Goal: Use online tool/utility: Use online tool/utility

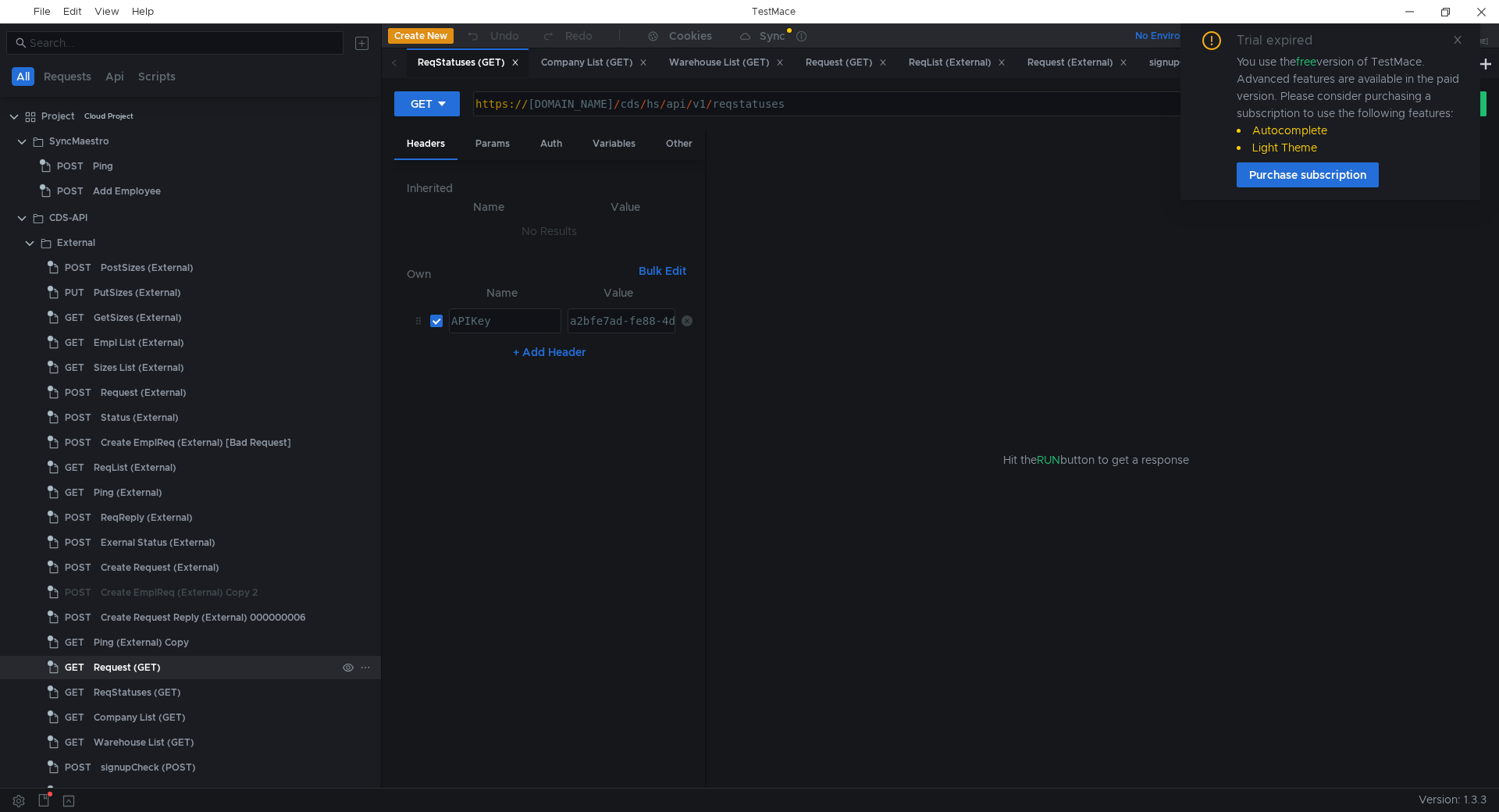
click at [145, 665] on div "Request (GET)" at bounding box center [127, 668] width 67 height 24
click at [147, 514] on div "ReqReply (External)" at bounding box center [147, 518] width 92 height 24
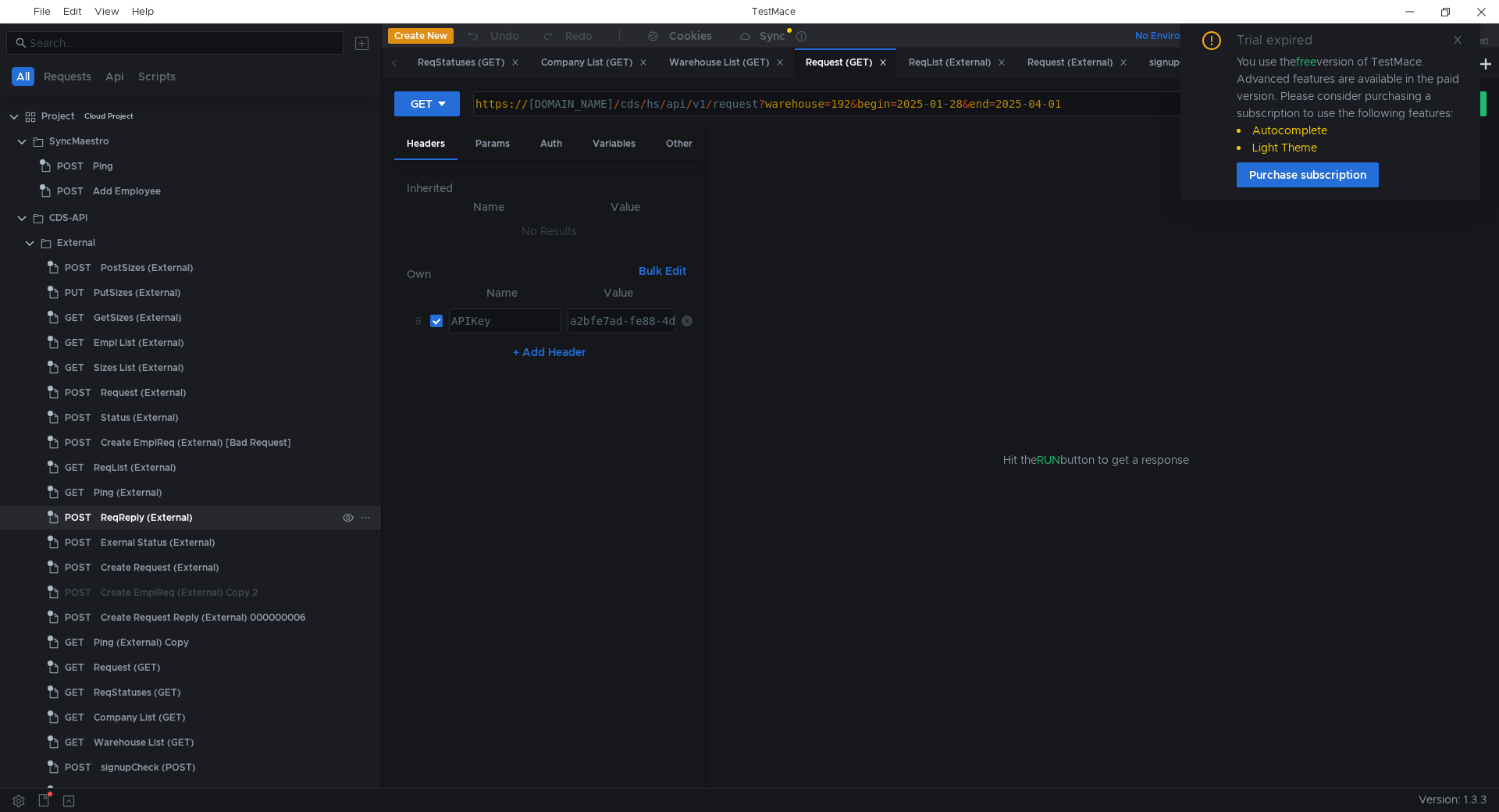
click at [147, 514] on div "ReqReply (External)" at bounding box center [147, 518] width 92 height 24
click at [550, 141] on div "Body" at bounding box center [552, 143] width 49 height 29
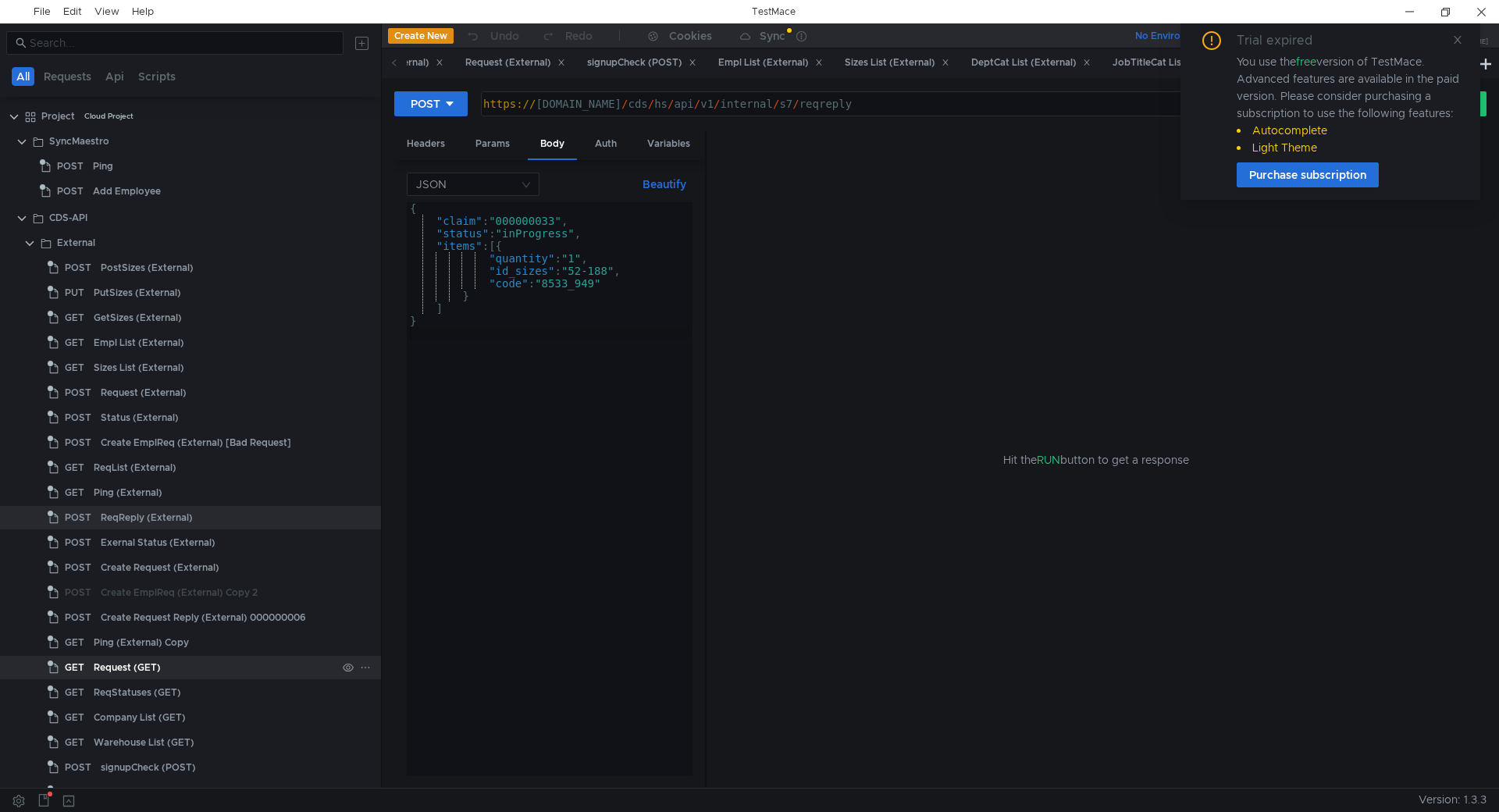
click at [123, 660] on div "Request (GET)" at bounding box center [127, 668] width 67 height 24
click at [123, 668] on div "Request (GET)" at bounding box center [127, 668] width 67 height 24
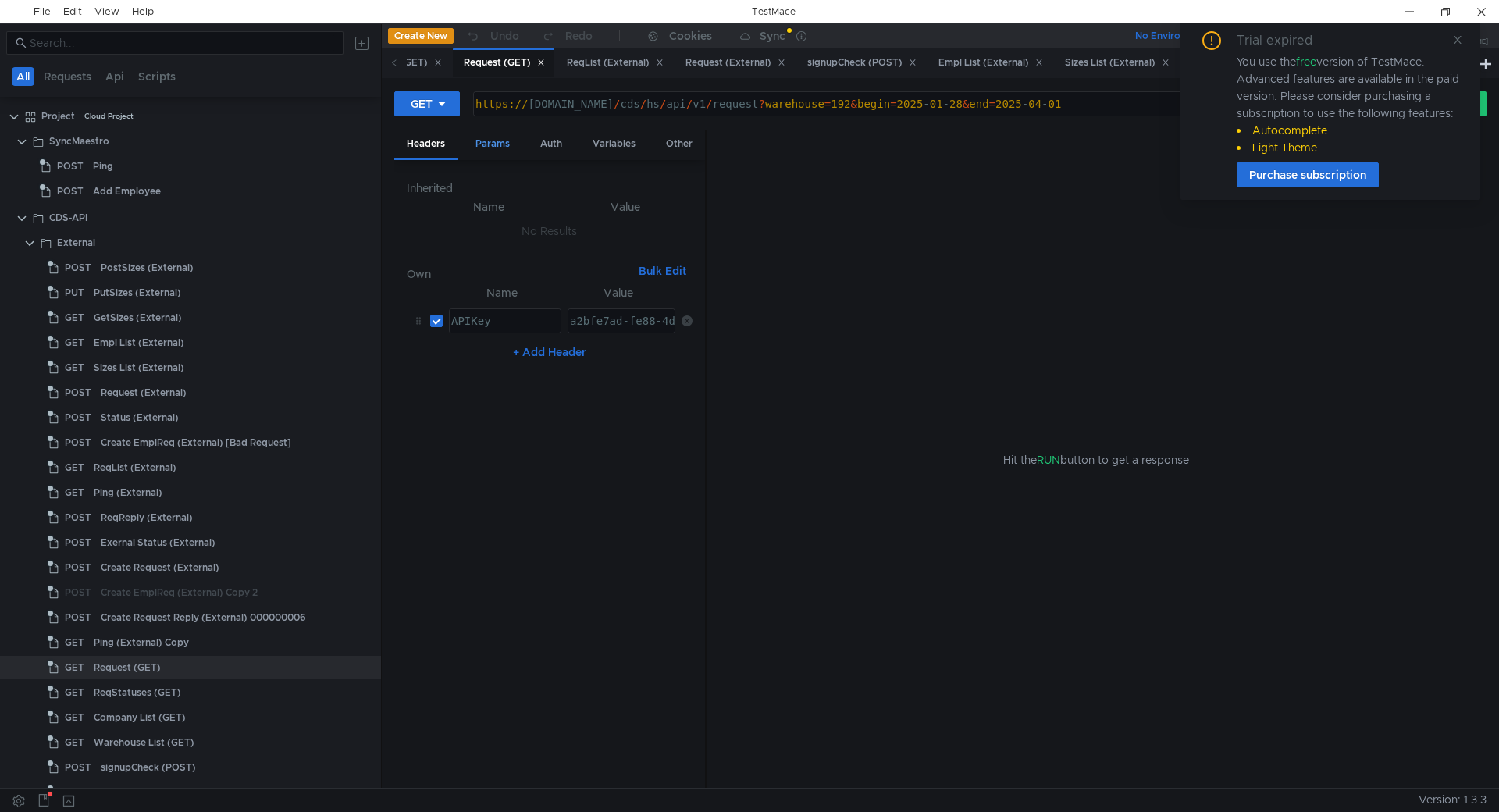
click at [492, 143] on div "Params" at bounding box center [492, 143] width 59 height 29
click at [423, 142] on div "Headers" at bounding box center [426, 143] width 63 height 29
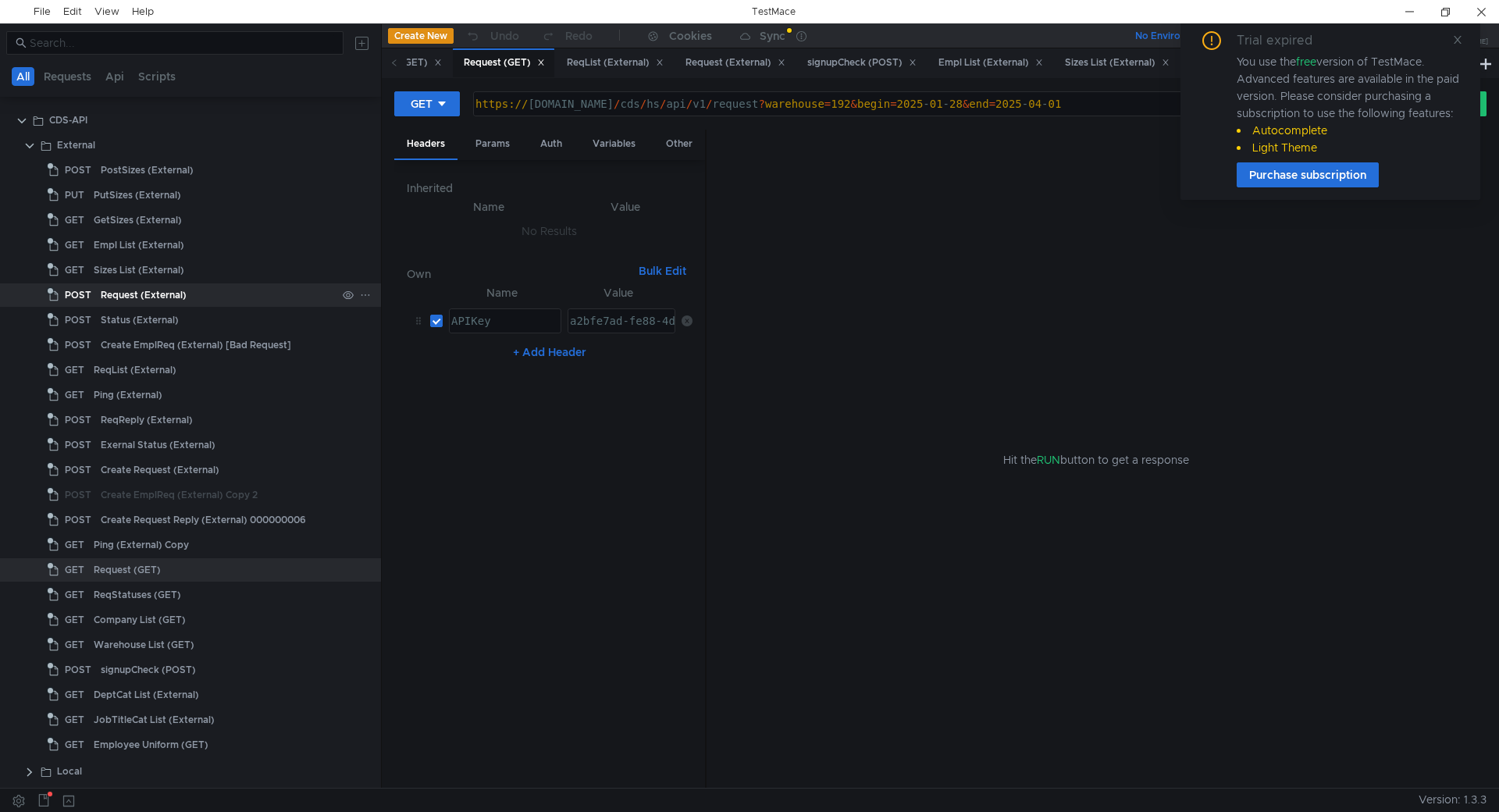
click at [161, 286] on div "Request (External)" at bounding box center [144, 295] width 86 height 24
click at [160, 289] on div "Request (External)" at bounding box center [144, 295] width 86 height 24
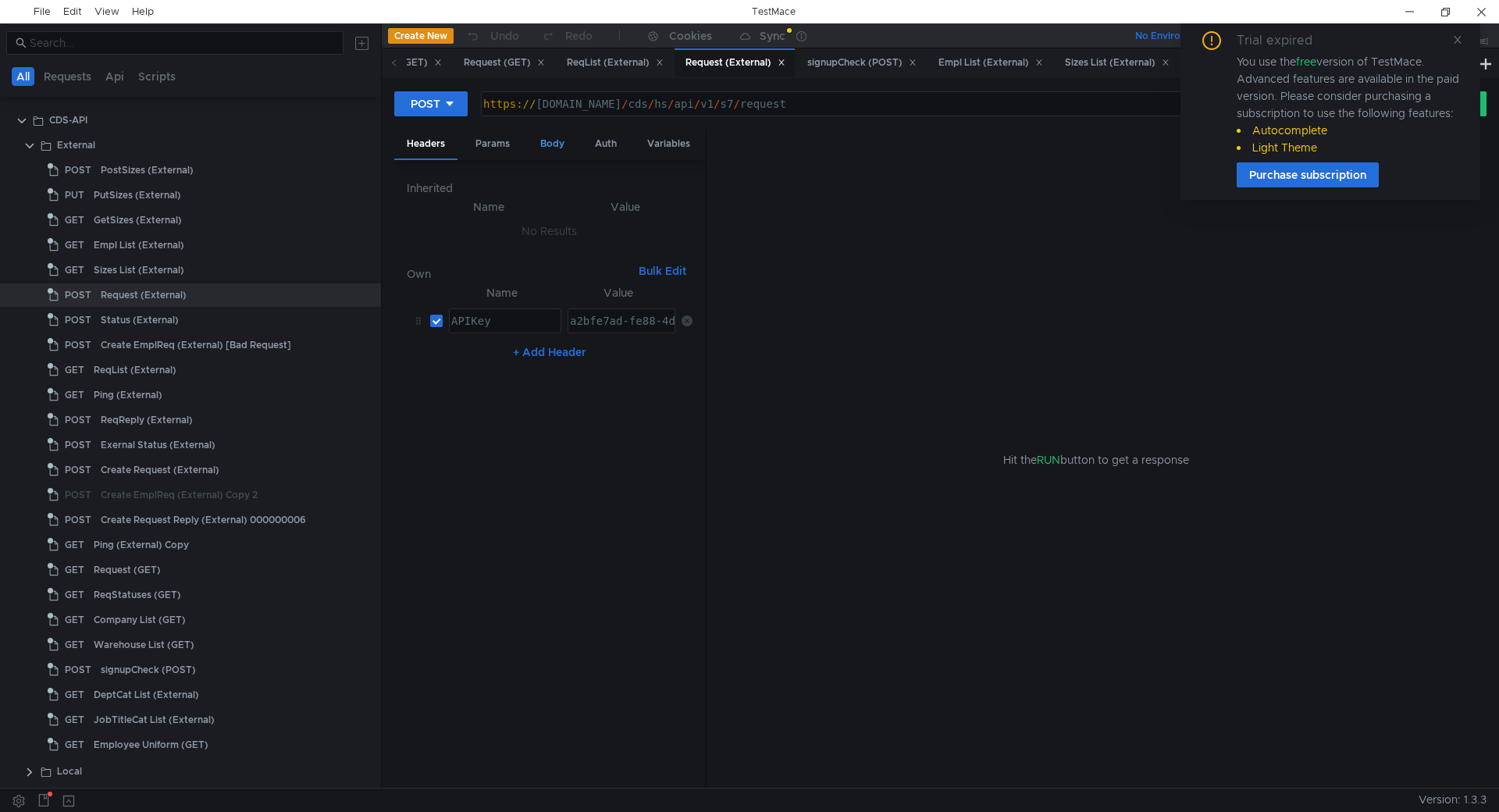
click at [550, 142] on div "Body" at bounding box center [552, 143] width 49 height 29
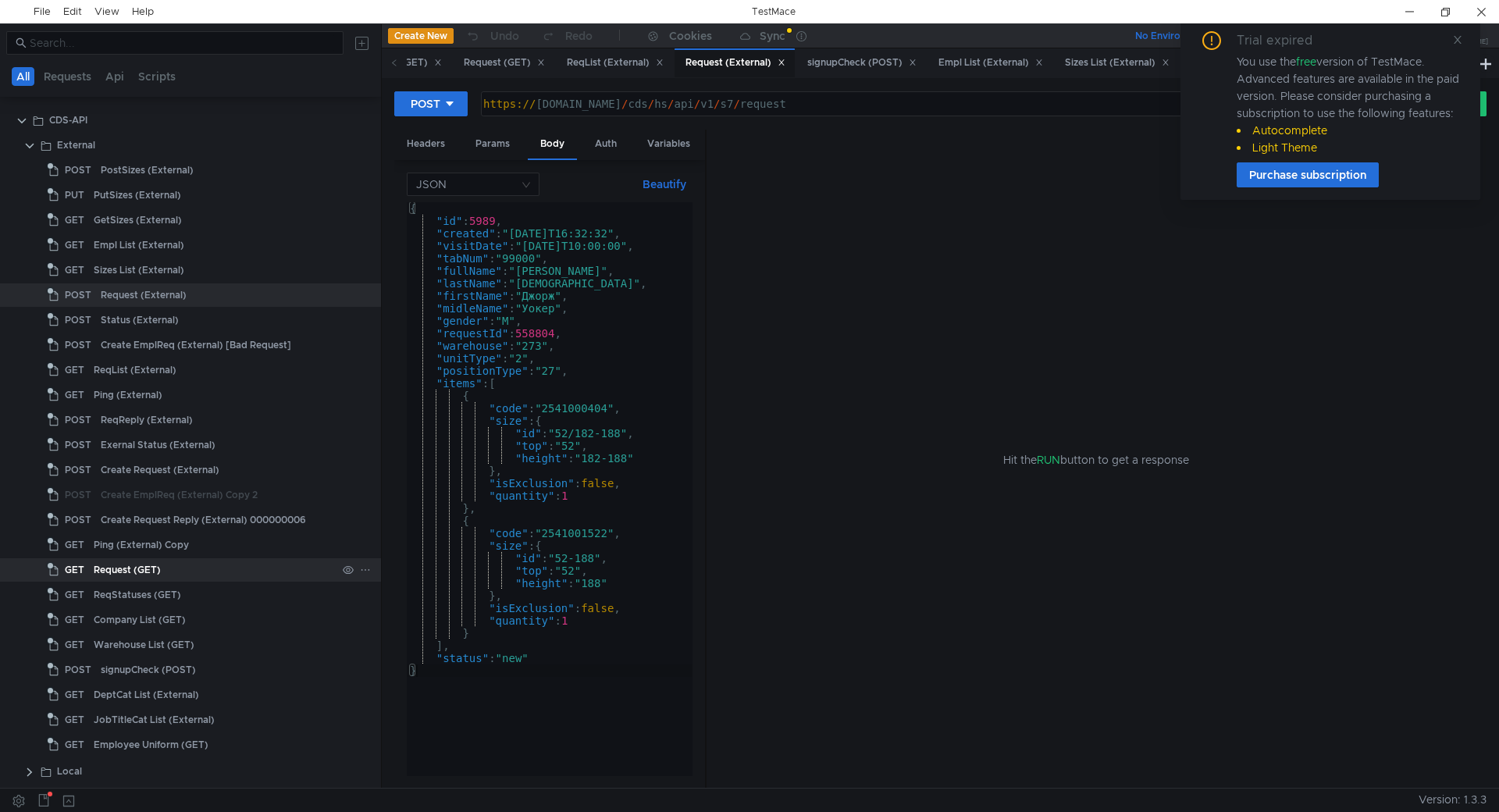
click at [109, 568] on div "Request (GET)" at bounding box center [127, 570] width 67 height 24
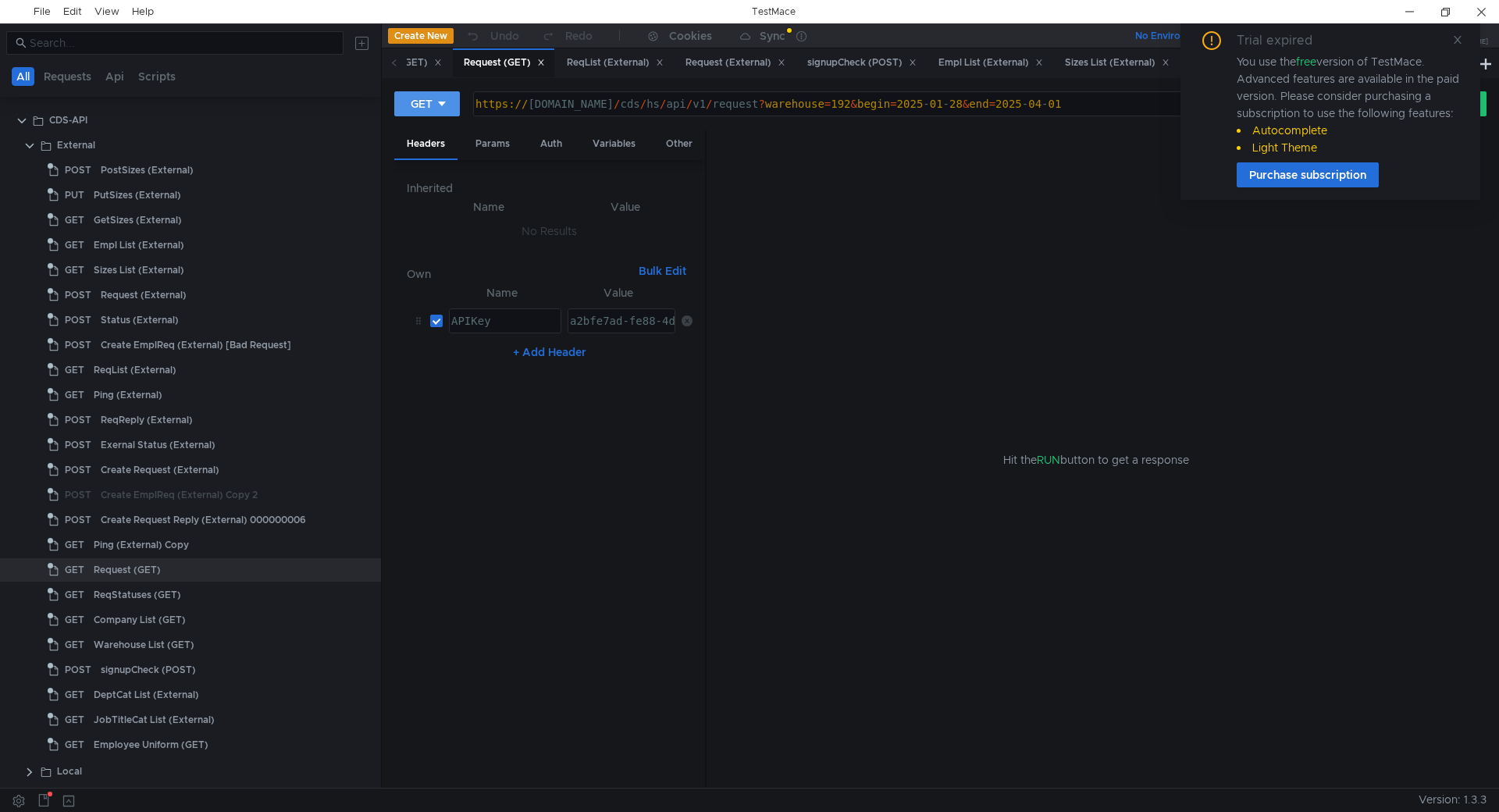
click at [436, 105] on icon at bounding box center [442, 104] width 11 height 11
click at [432, 161] on li "POST" at bounding box center [428, 162] width 68 height 25
click at [173, 304] on div "Request (External)" at bounding box center [144, 295] width 86 height 24
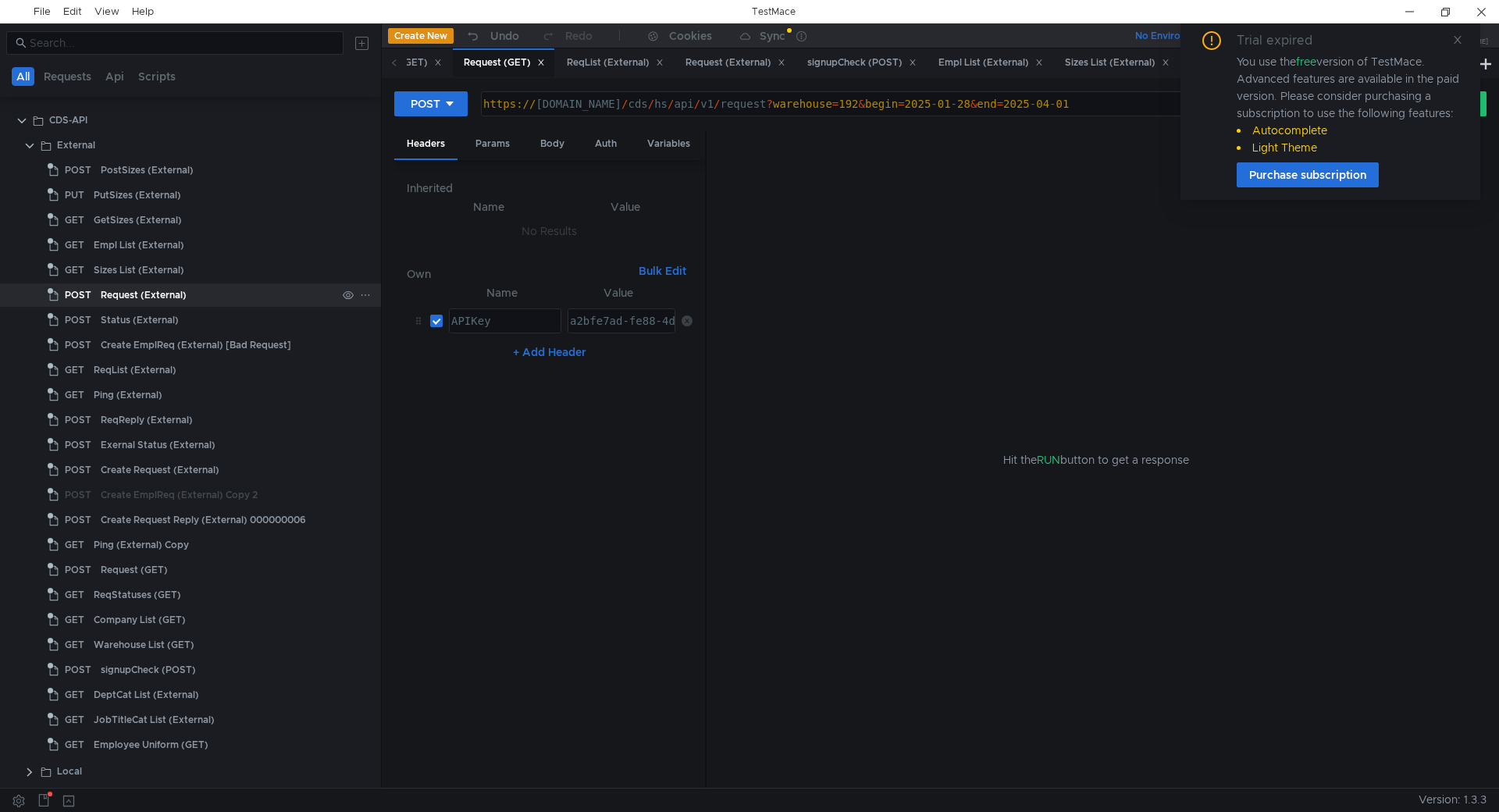
click at [173, 304] on div "Request (External)" at bounding box center [144, 295] width 86 height 24
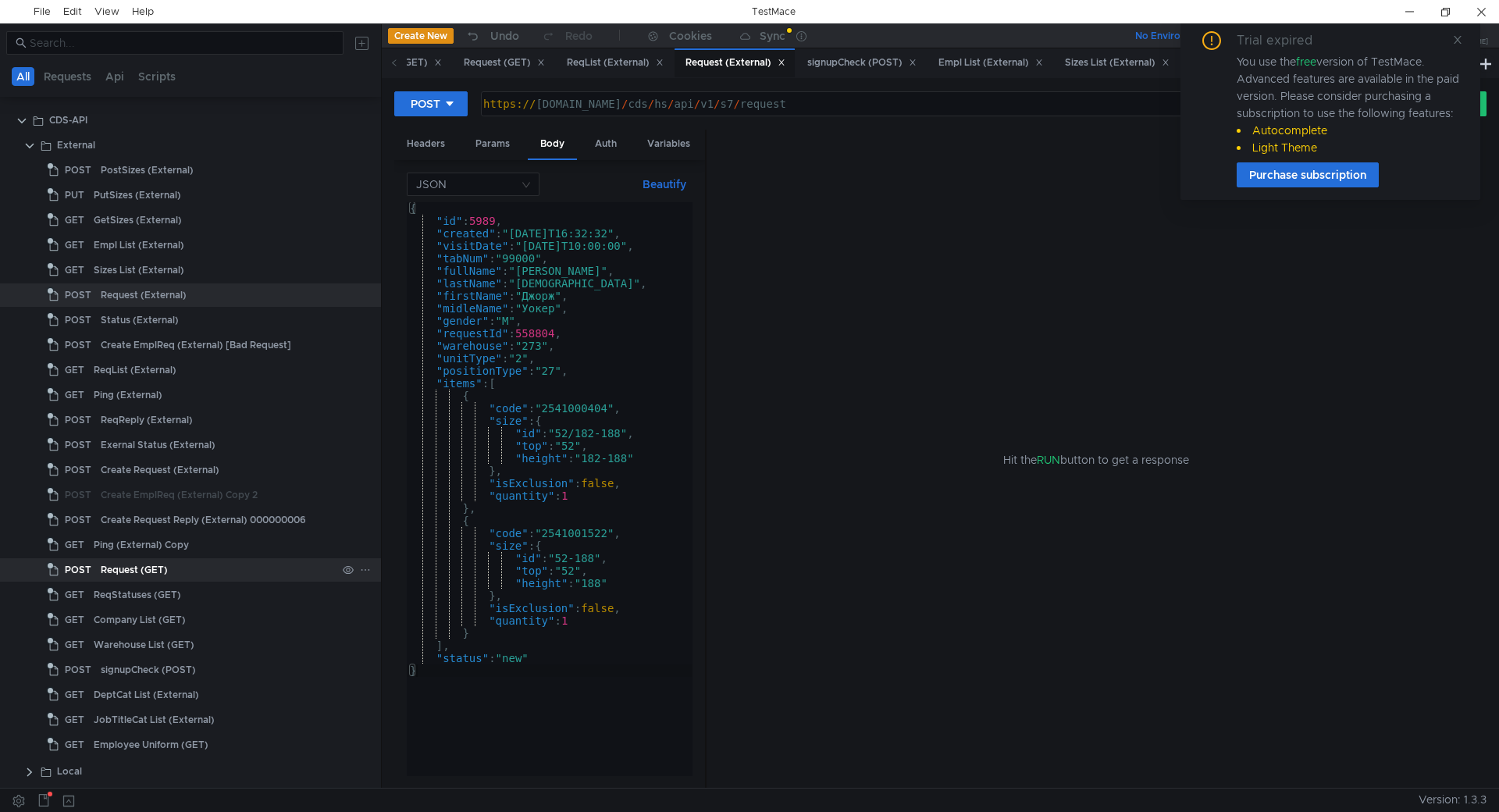
click at [147, 575] on div "Request (GET)" at bounding box center [134, 570] width 67 height 24
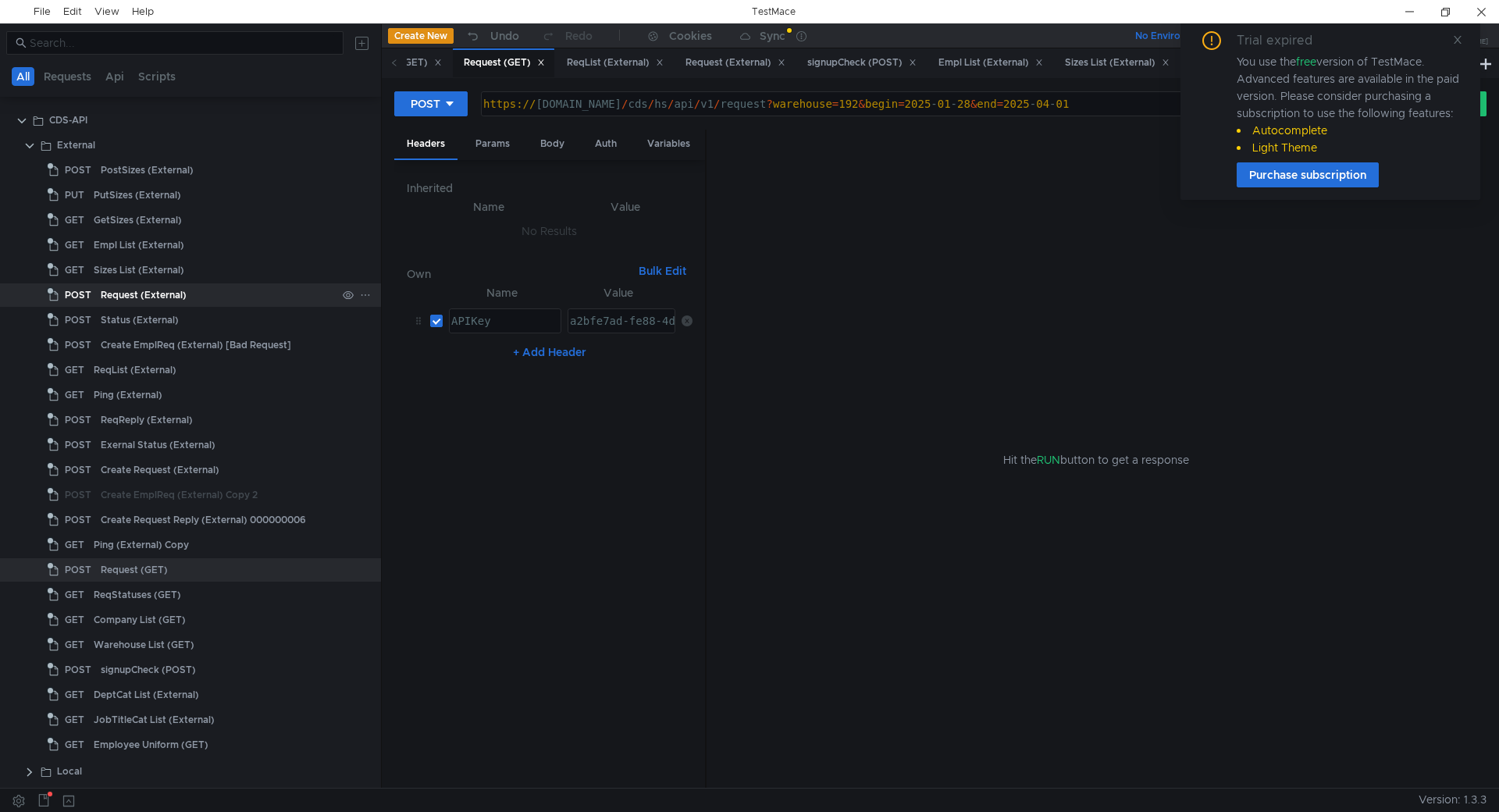
click at [162, 289] on div "Request (External)" at bounding box center [144, 295] width 86 height 24
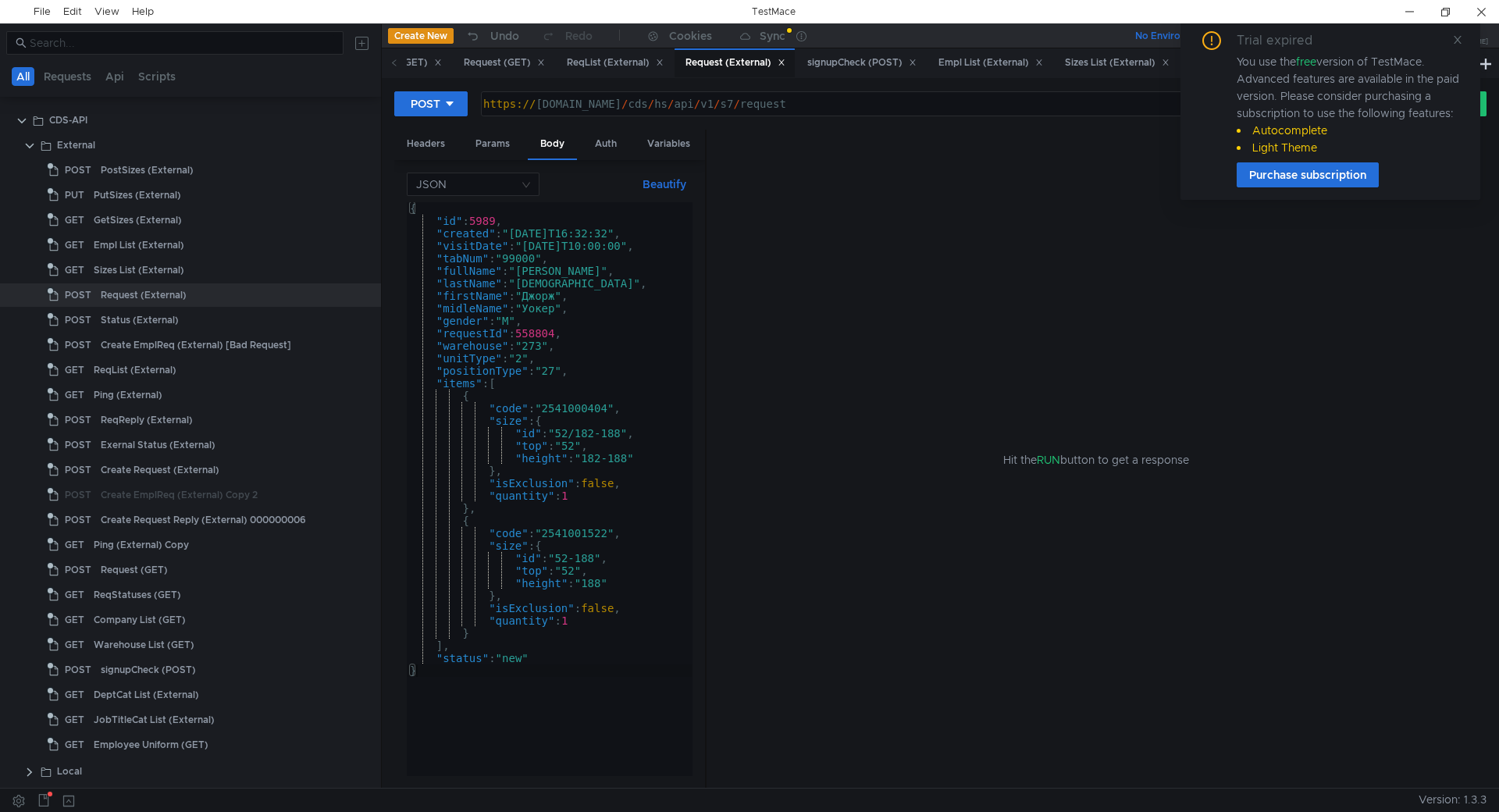
type textarea "[URL][DOMAIN_NAME]"
click at [602, 99] on div "https:// beta.many.ru / cds / hs / api / v1 / s7 / request" at bounding box center [928, 117] width 896 height 38
drag, startPoint x: 841, startPoint y: 102, endPoint x: 434, endPoint y: 102, distance: 407.0
click at [434, 102] on div "POST https://beta.many.ru/cds/hs/api/v1/s7/request https:// beta.many.ru / cds …" at bounding box center [893, 104] width 997 height 27
click at [142, 568] on div "Request (GET)" at bounding box center [134, 570] width 67 height 24
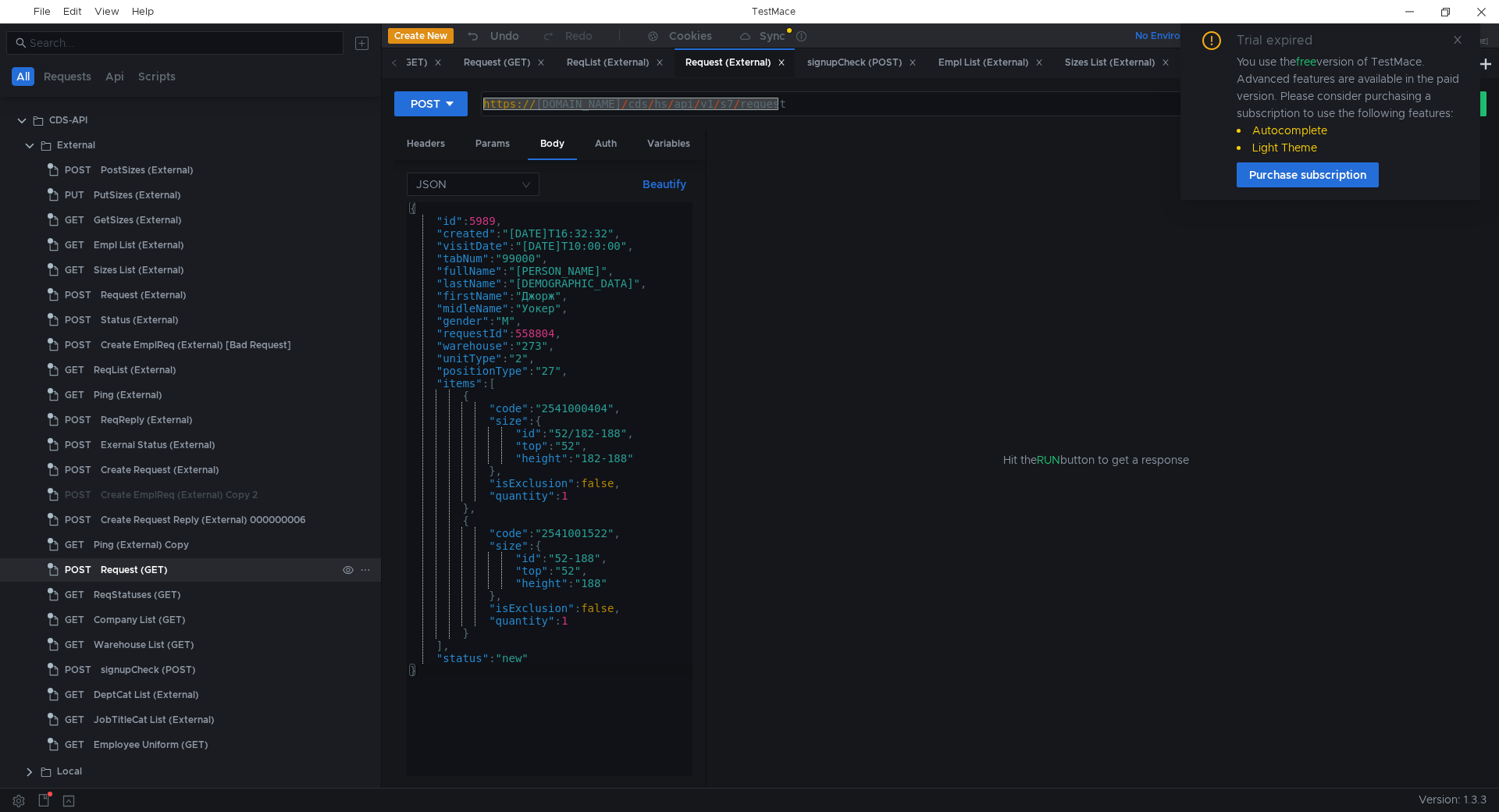
click at [142, 568] on div "Request (GET)" at bounding box center [134, 570] width 67 height 24
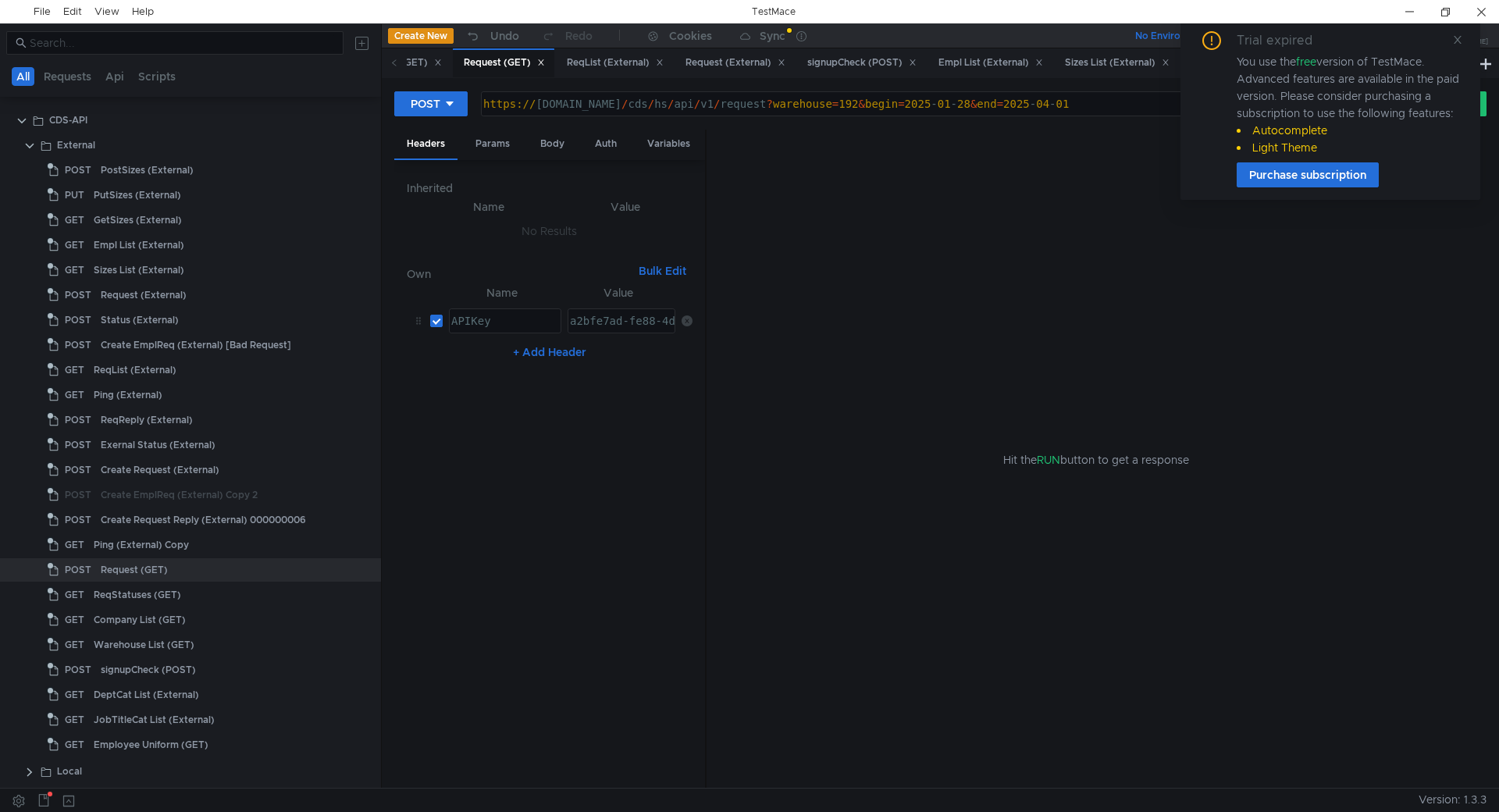
type textarea "https://beta.many.ru/cds/hs/api/v1/request?warehouse=192&begin=2025-01-28&end=2…"
click at [1095, 99] on div "https:// beta.many.ru / cds / hs / api / v1 / request ? warehouse = 192 & begin…" at bounding box center [928, 117] width 896 height 38
drag, startPoint x: 1098, startPoint y: 99, endPoint x: 355, endPoint y: 73, distance: 743.5
click at [355, 73] on as-split "All Requests Api Scripts Project Cloud Project SyncMaestro POST Ping POST Add E…" at bounding box center [749, 405] width 1499 height 764
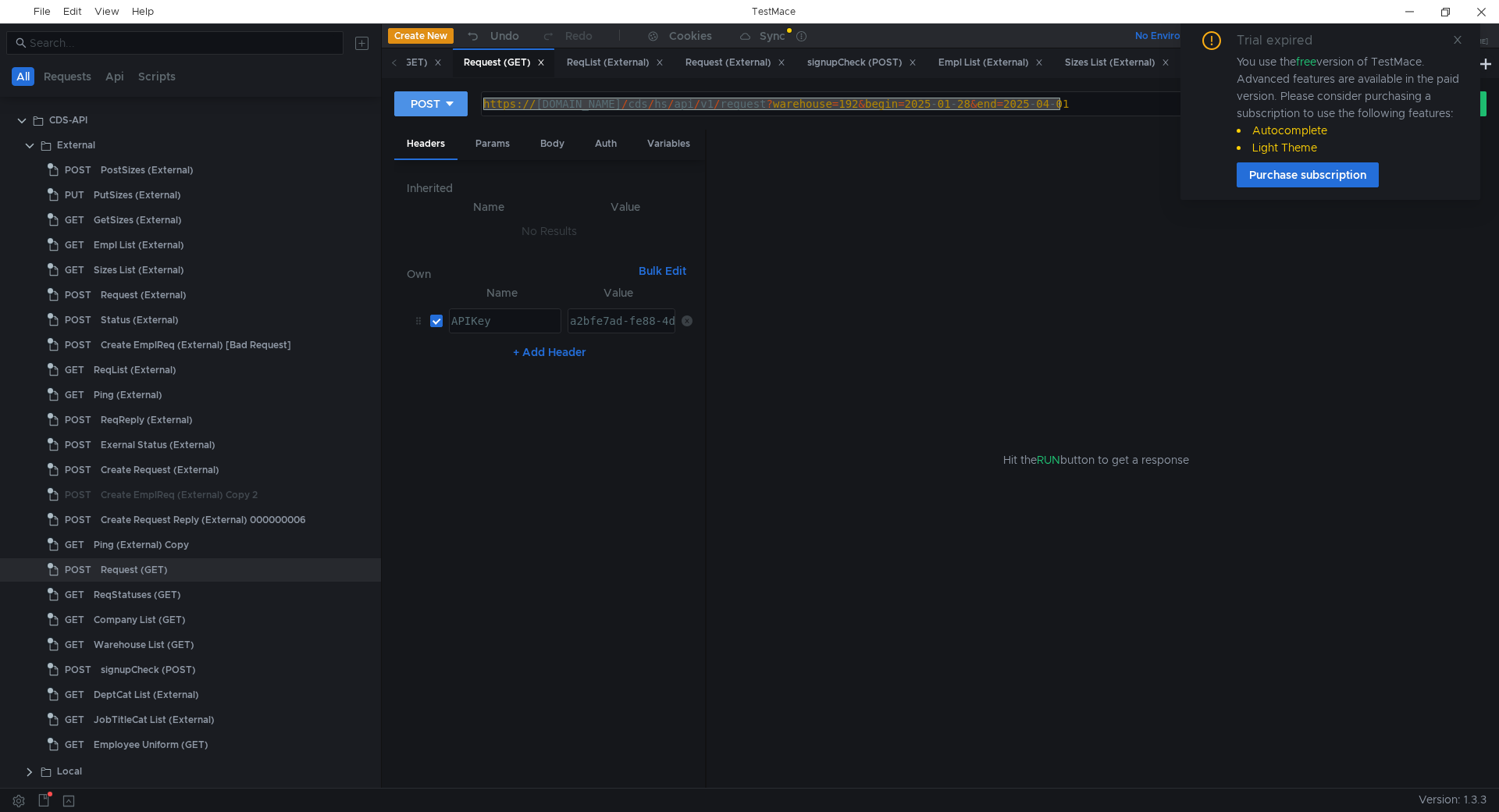
click at [453, 107] on icon at bounding box center [449, 104] width 11 height 11
click at [424, 136] on li "GET" at bounding box center [431, 136] width 73 height 25
click at [1456, 39] on icon at bounding box center [1458, 40] width 11 height 11
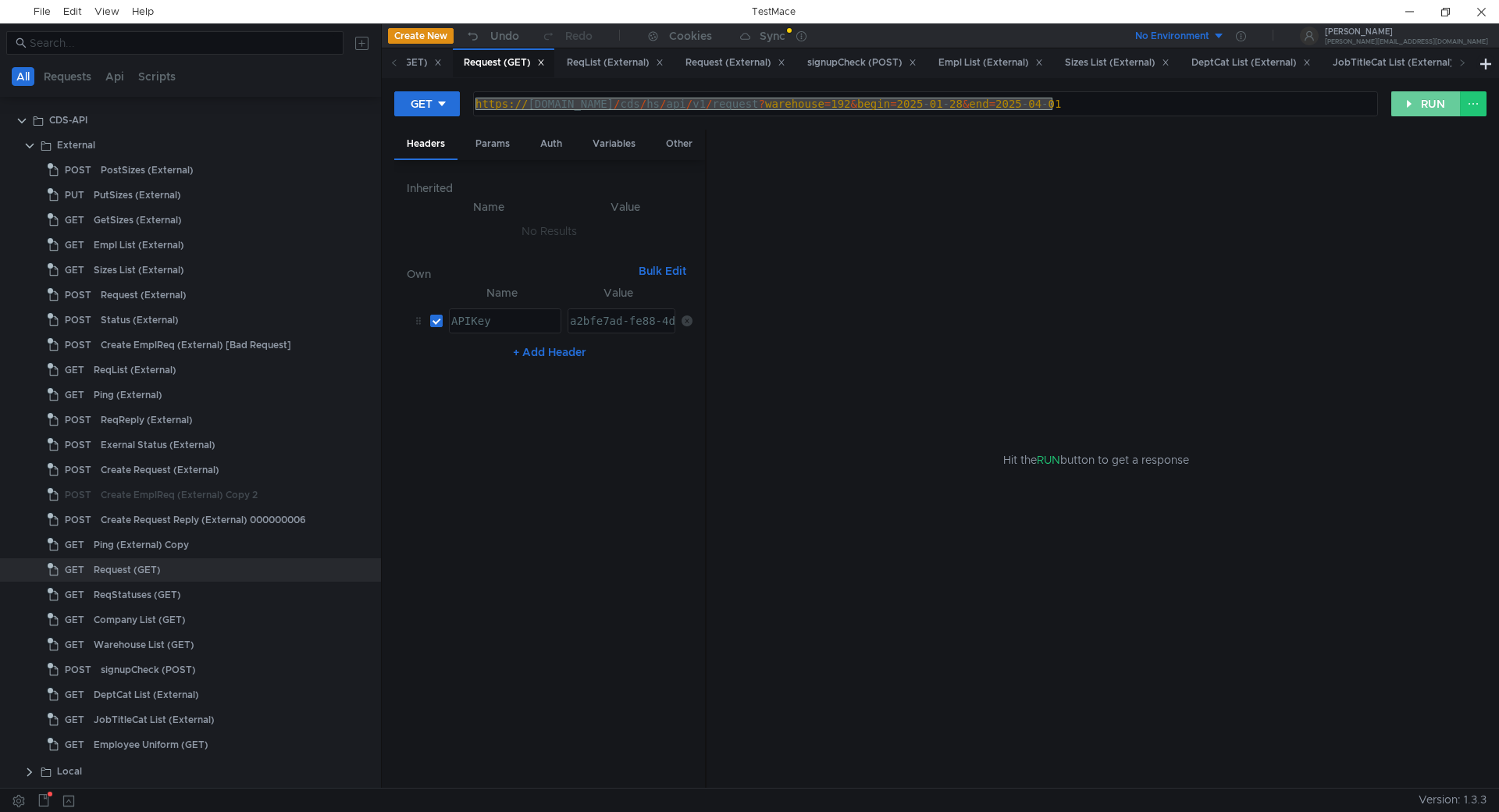
click at [1426, 106] on button "RUN" at bounding box center [1426, 104] width 69 height 25
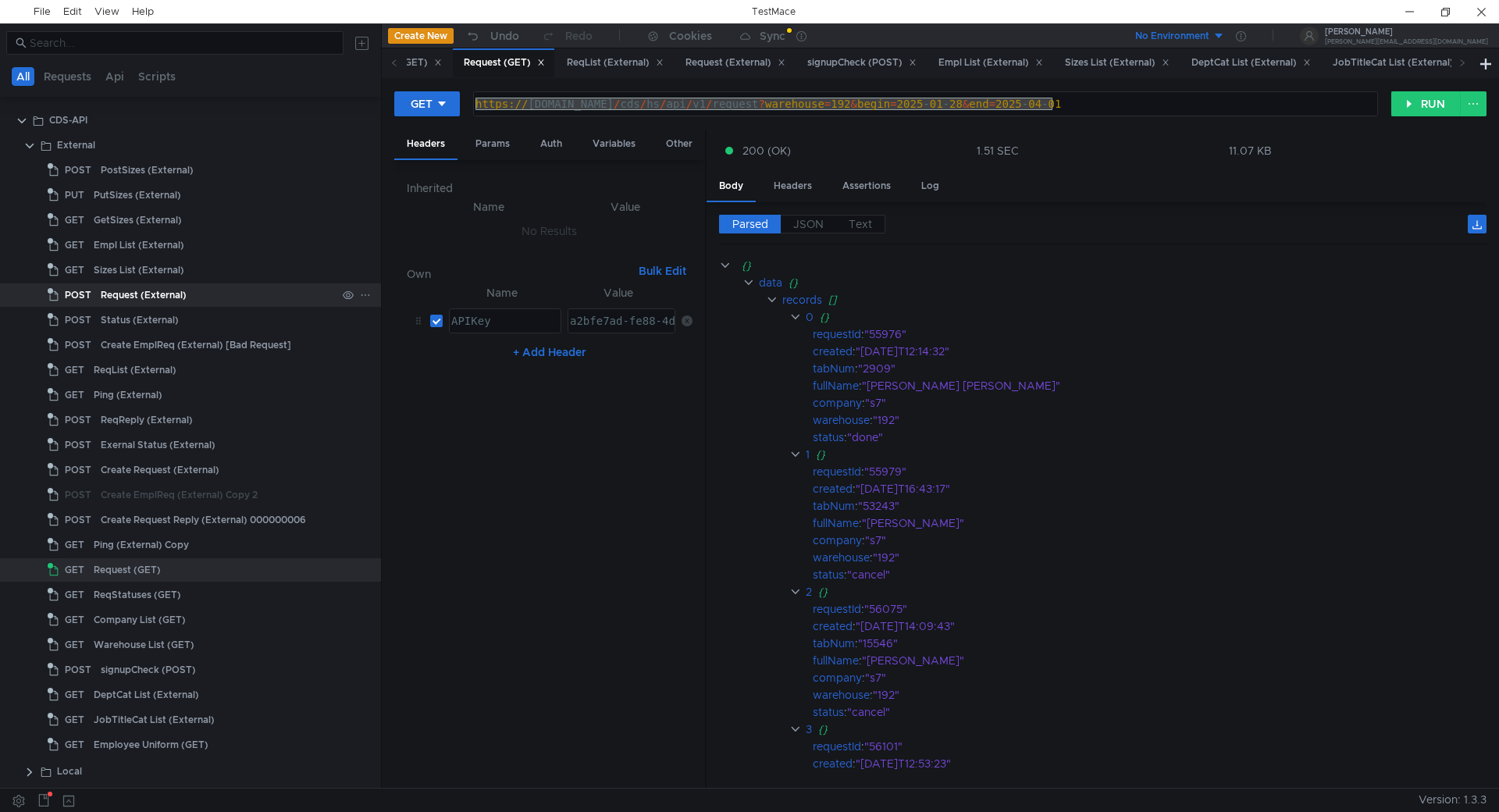
click at [95, 297] on div "POST" at bounding box center [71, 295] width 48 height 24
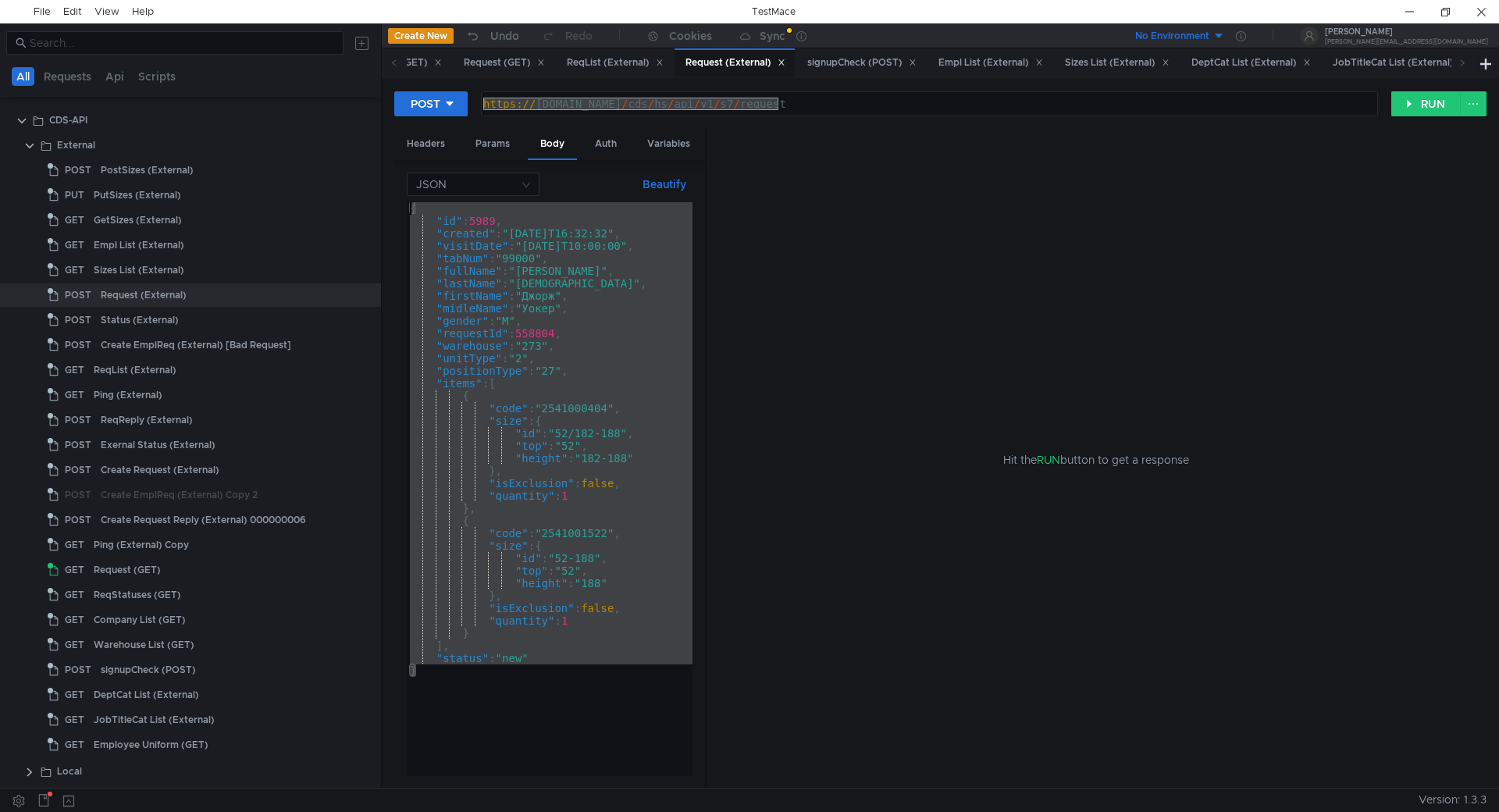
drag, startPoint x: 435, startPoint y: 654, endPoint x: 398, endPoint y: 196, distance: 459.5
click at [398, 196] on div "JSON Beautify } { "id" : 5989 , "created" : "2024-12-18T16:32:32" , "visitDate"…" at bounding box center [550, 474] width 311 height 628
type textarea "{ "id": 5989,"
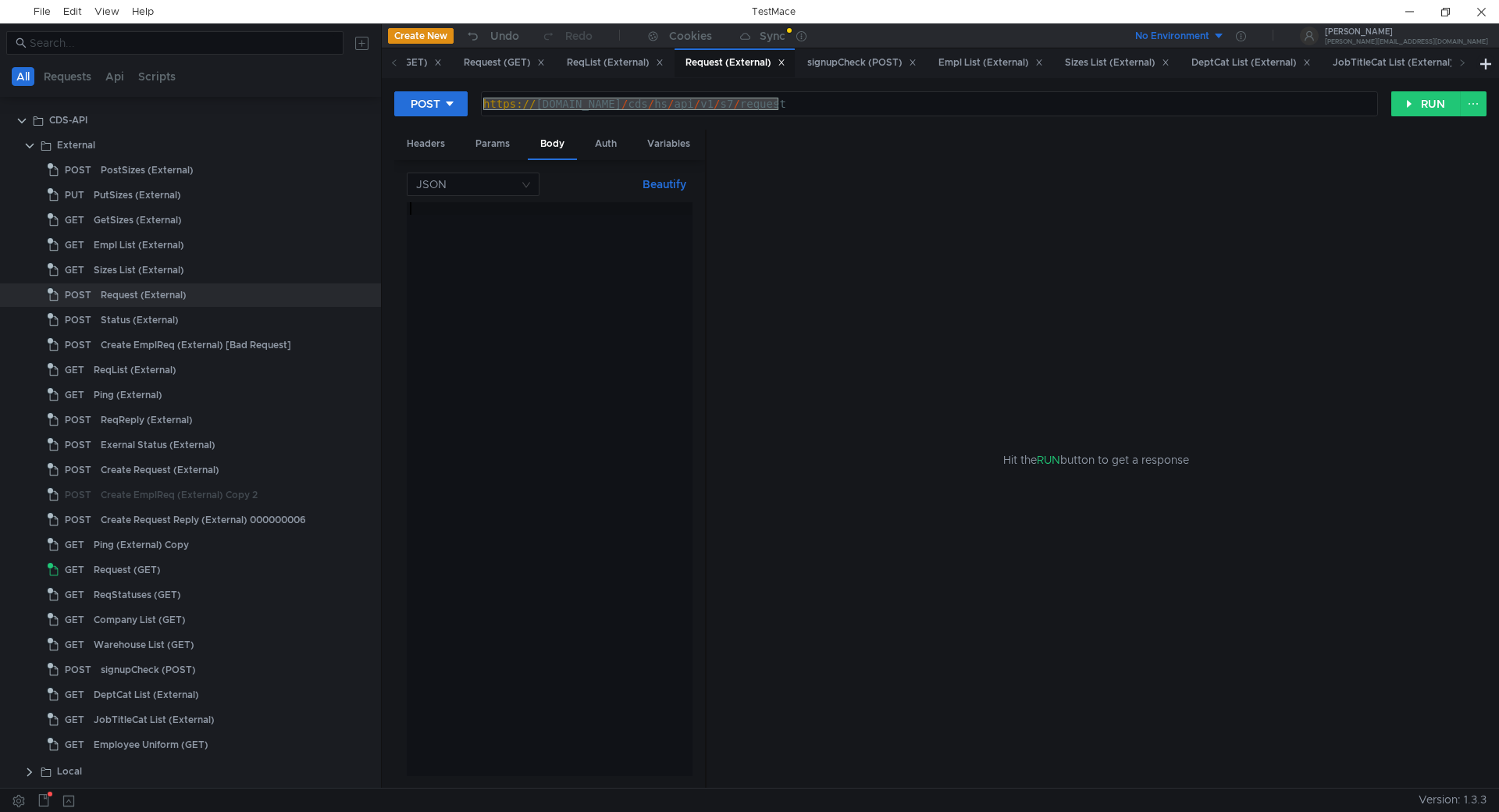
paste textarea "[URL][DOMAIN_NAME]"
type textarea "[URL][DOMAIN_NAME]"
click at [669, 211] on div "https: //beta.many.ru/cds/hs/api/v1/s7/request" at bounding box center [542, 501] width 301 height 598
click at [669, 211] on div "https: //beta.many.ru/cds/hs/api/v1/s7/request" at bounding box center [542, 498] width 301 height 593
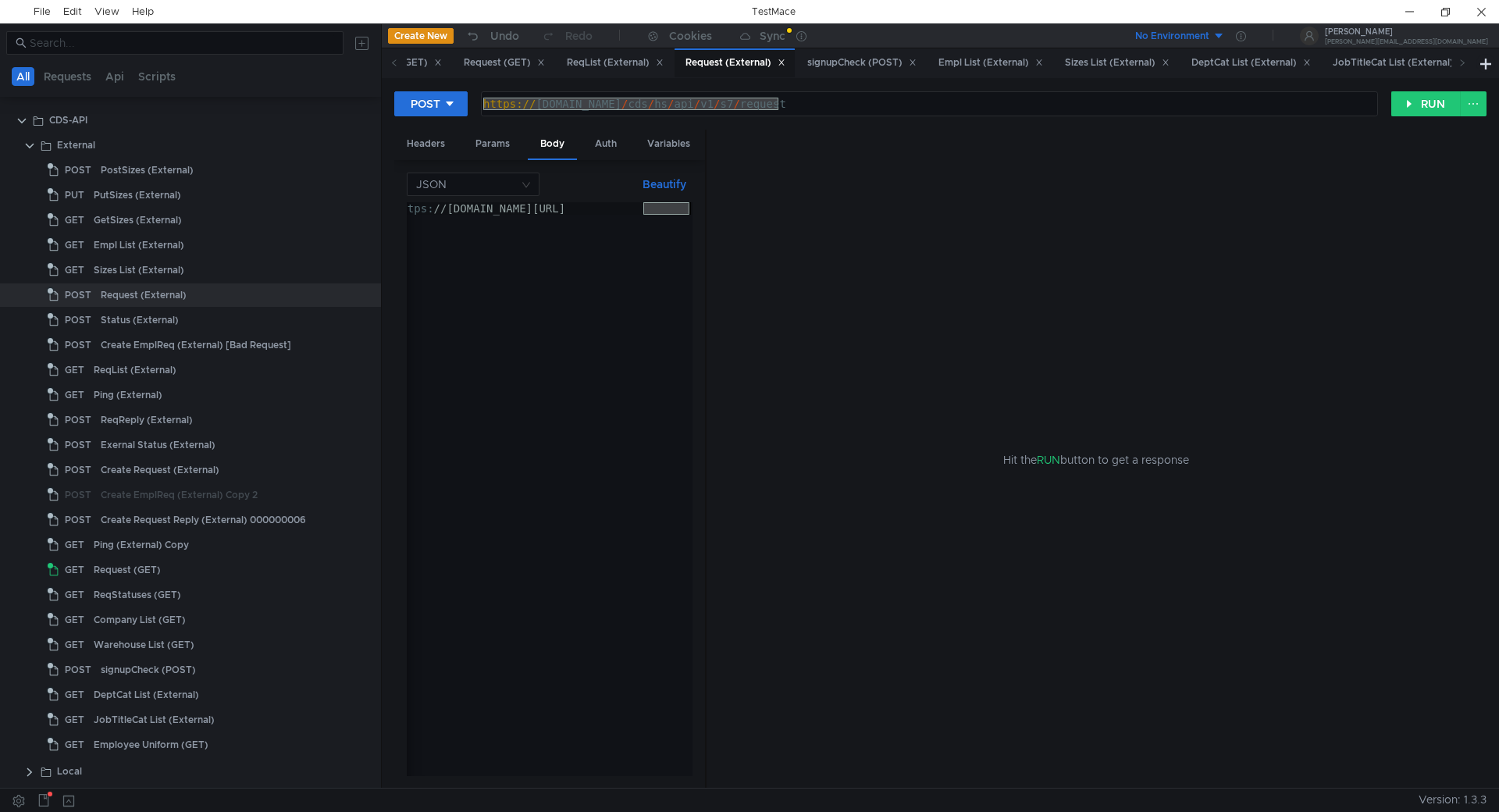
click at [668, 210] on div "https: //beta.many.ru/cds/hs/api/v1/s7/request" at bounding box center [542, 498] width 301 height 593
click at [479, 237] on div at bounding box center [550, 498] width 285 height 593
paste textarea "}"
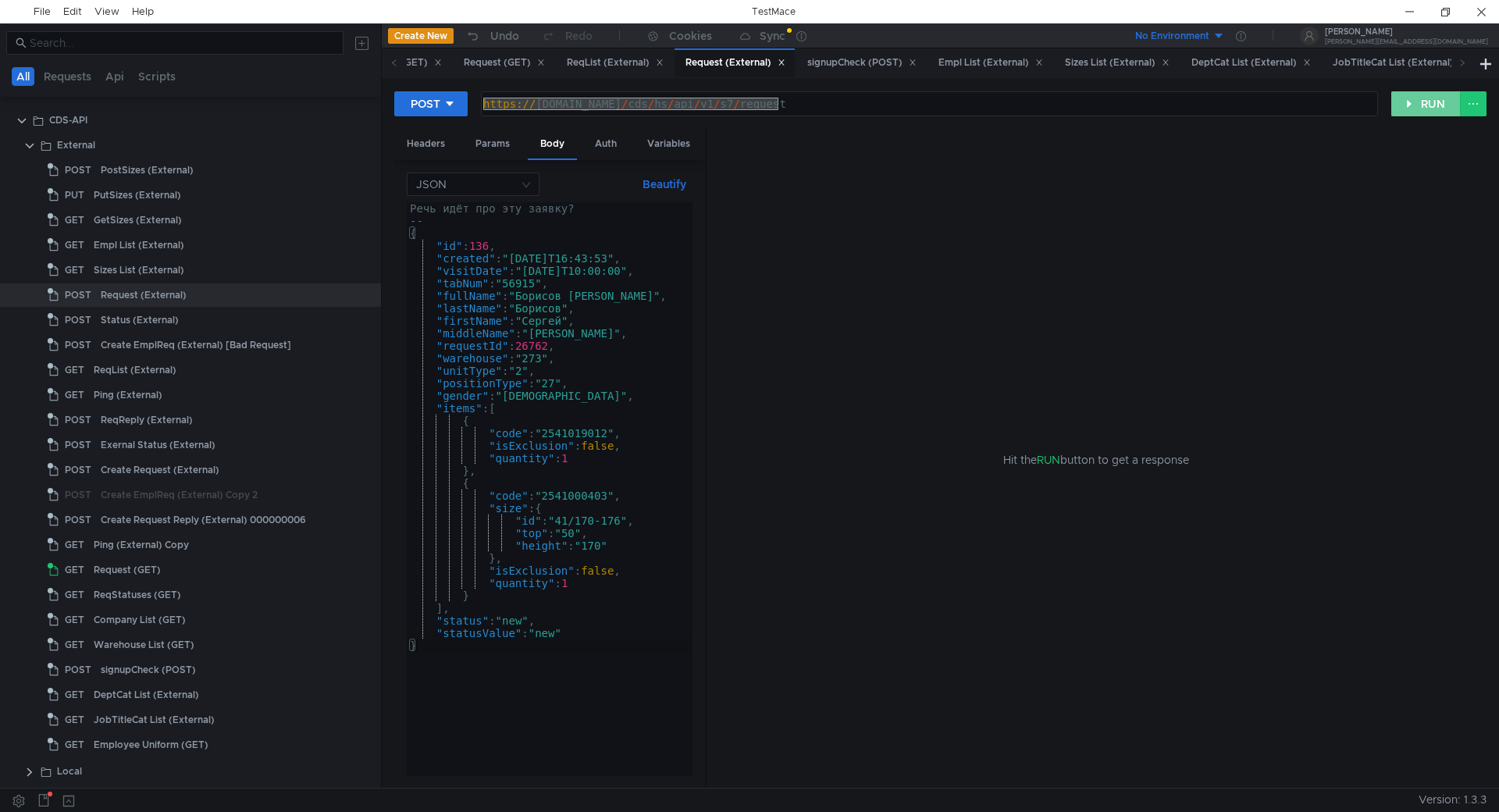
click at [1433, 107] on button "RUN" at bounding box center [1426, 104] width 69 height 25
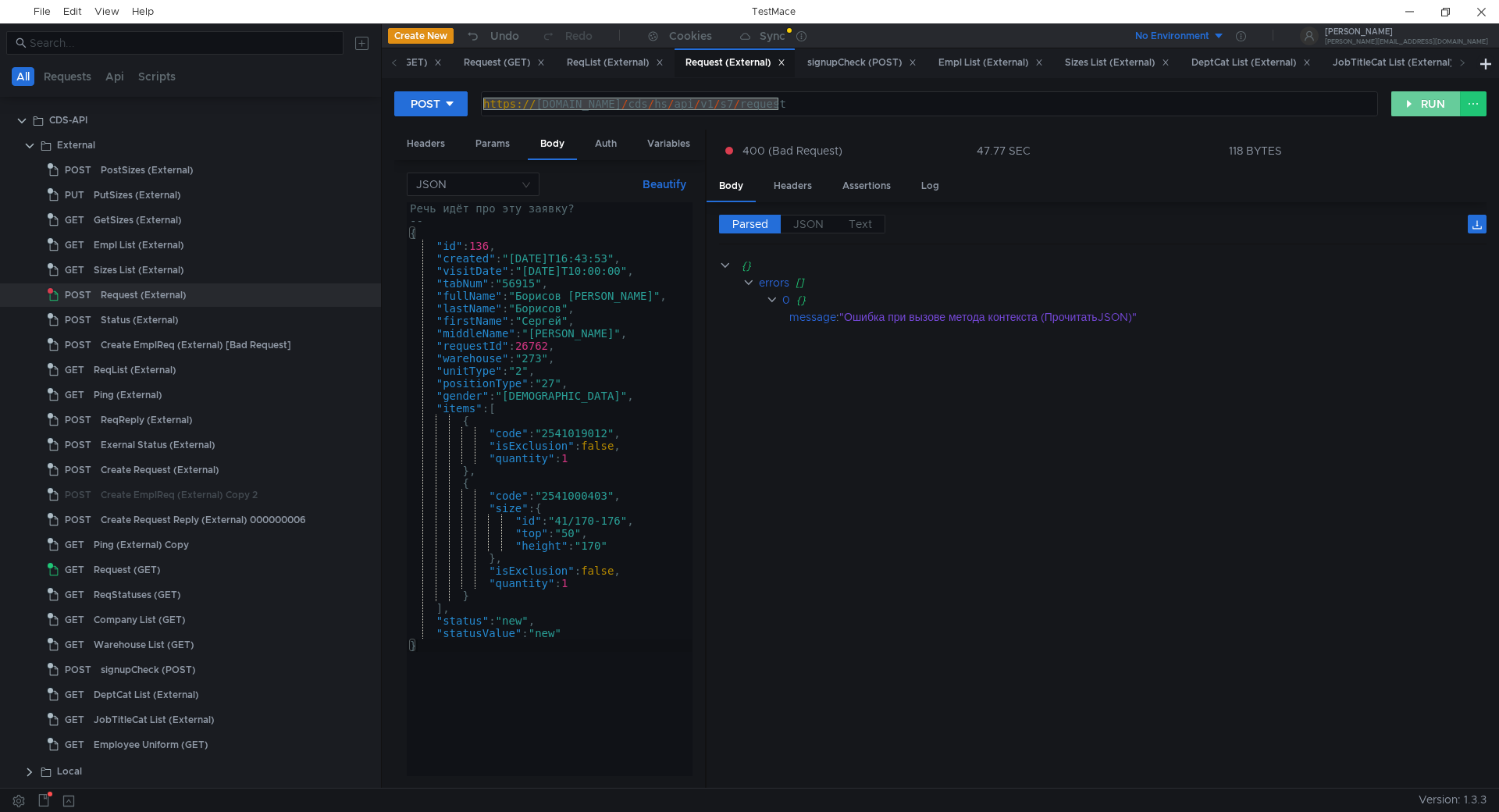
click at [1431, 103] on button "RUN" at bounding box center [1426, 104] width 69 height 25
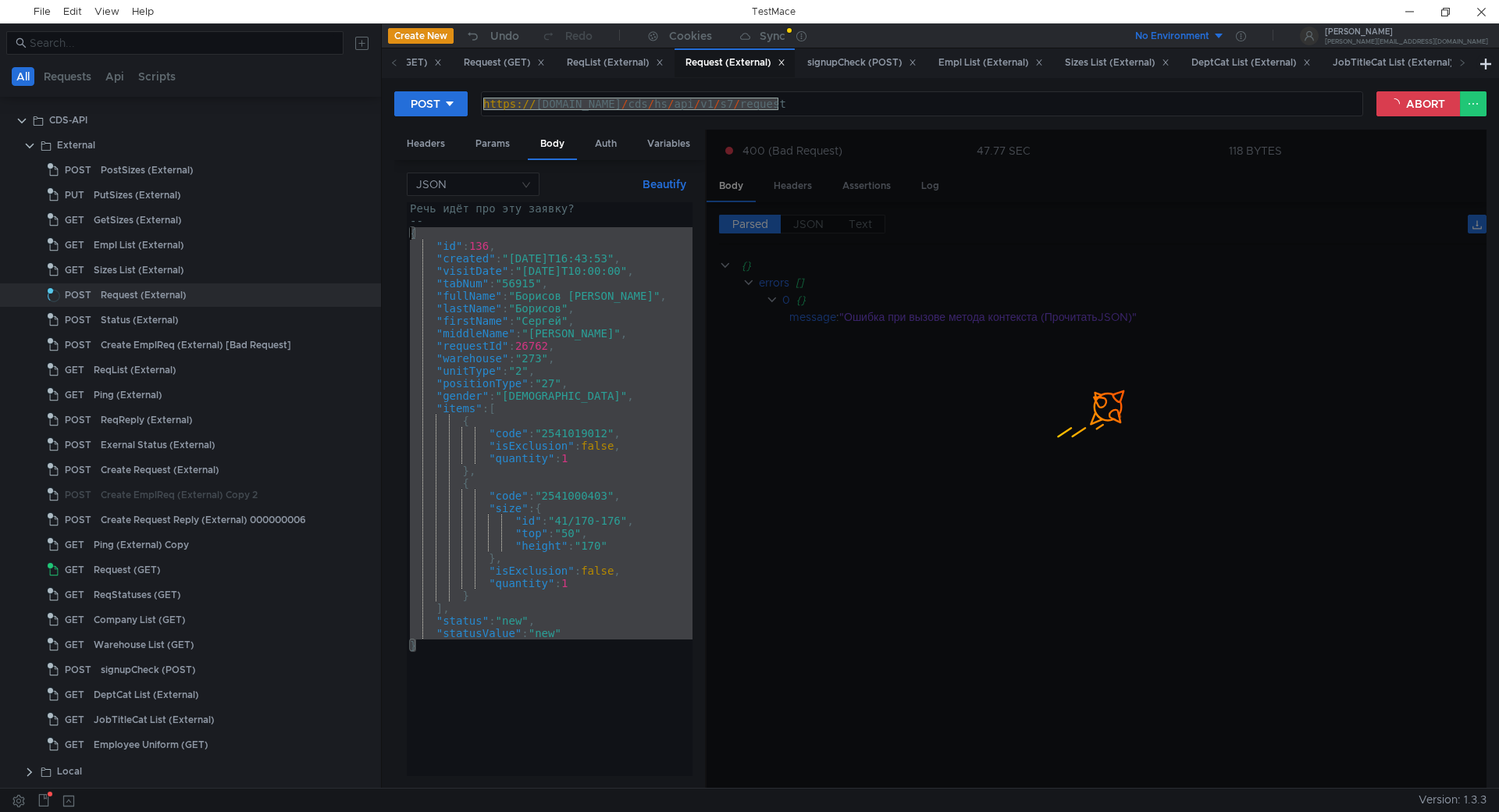
drag, startPoint x: 425, startPoint y: 644, endPoint x: 408, endPoint y: 233, distance: 411.4
click at [408, 233] on div "Речь идёт про эту заявку? -- { "id" : 136 , "created" : "2025-08-22T16:43:53" ,…" at bounding box center [550, 501] width 285 height 598
click at [528, 702] on div "Речь идёт про эту заявку? -- { "id" : 136 , "created" : "2025-08-22T16:43:53" ,…" at bounding box center [550, 489] width 285 height 574
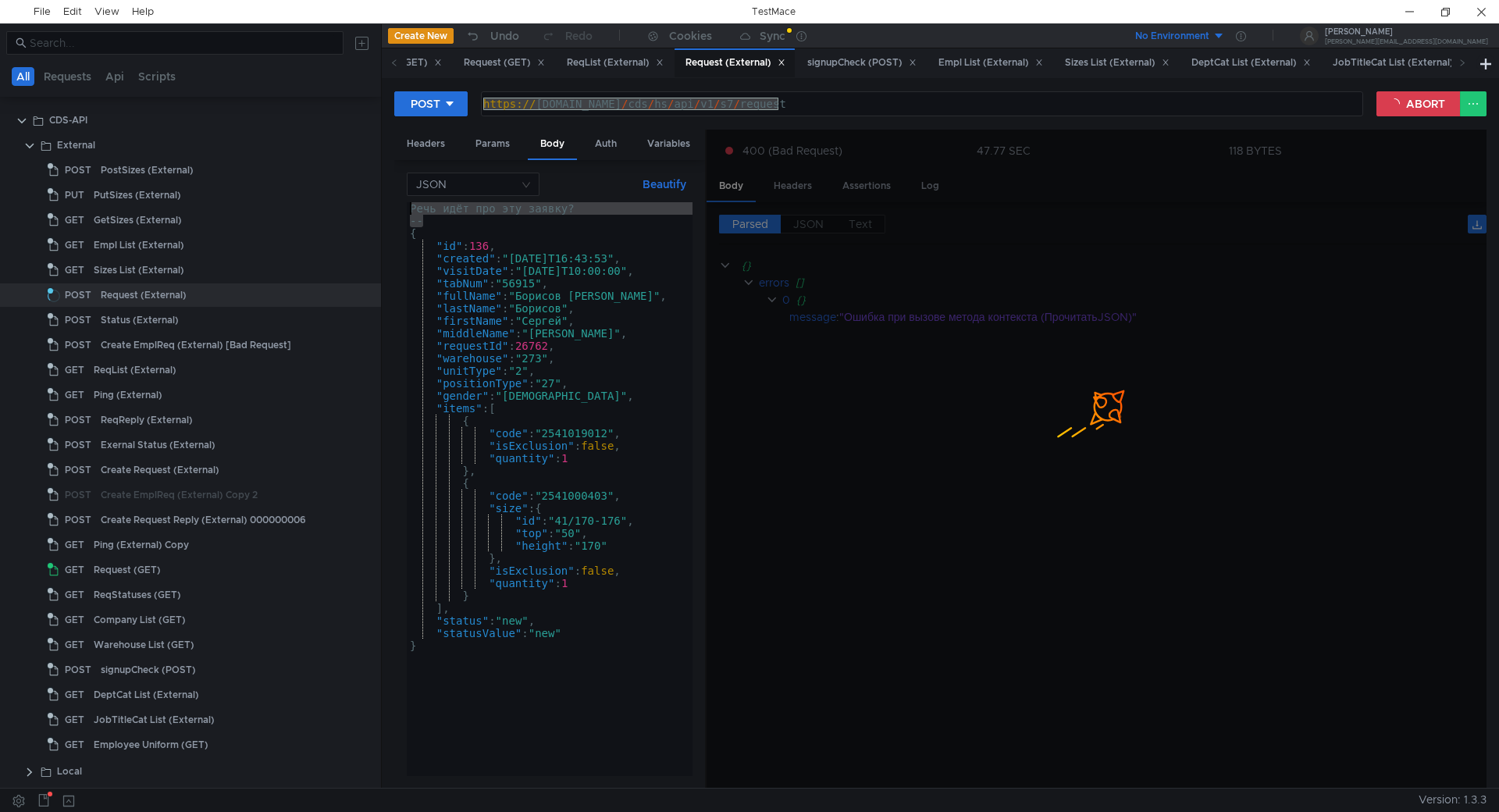
drag, startPoint x: 430, startPoint y: 215, endPoint x: 397, endPoint y: 200, distance: 36.2
click at [397, 200] on div "JSON Beautify } Речь идёт про эту заявку? -- { "id" : 136 , "created" : "2025-0…" at bounding box center [550, 474] width 311 height 628
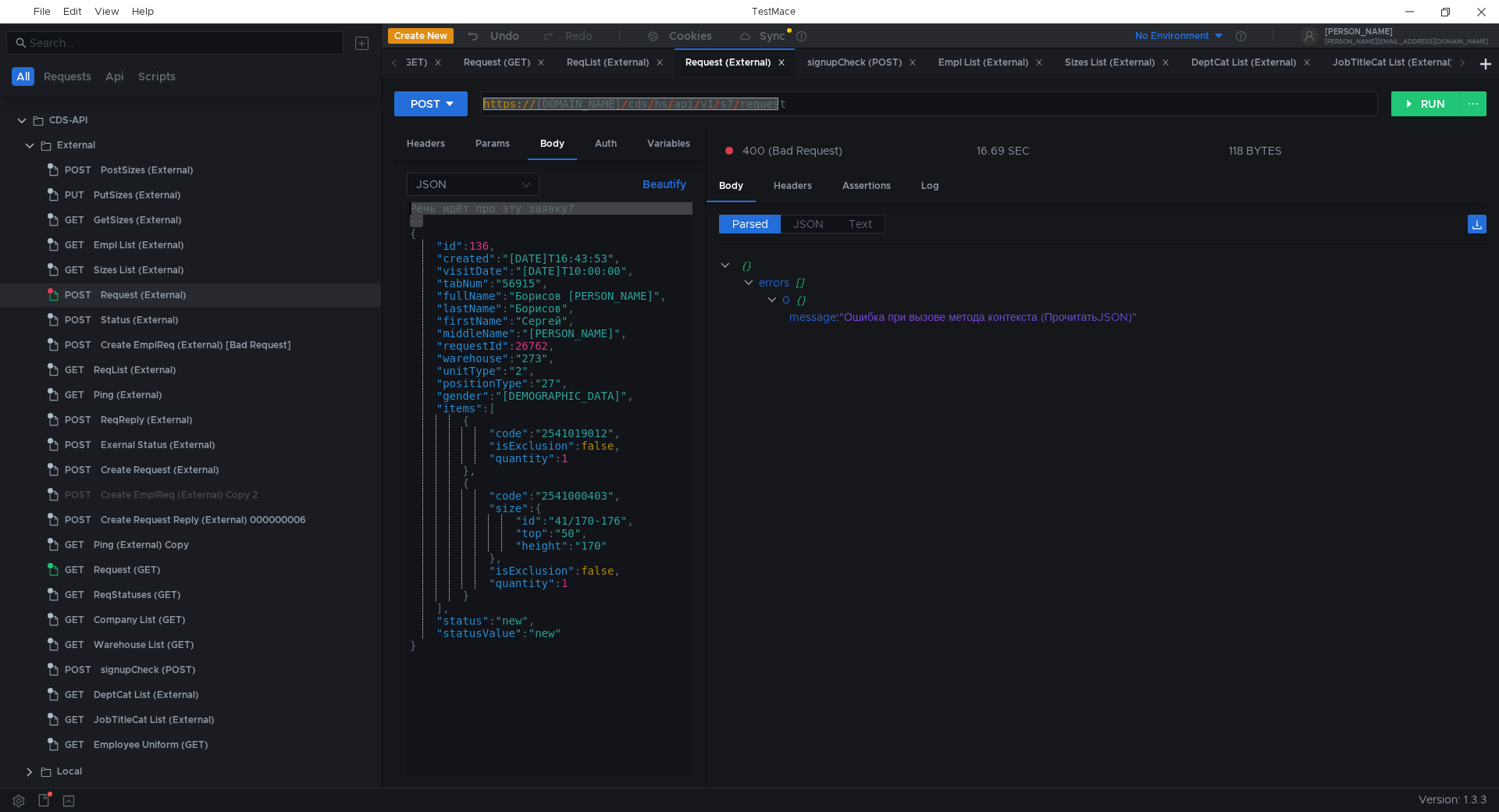
click at [439, 219] on div "Речь идёт про эту заявку? -- { "id" : 136 , "created" : "2025-08-22T16:43:53" ,…" at bounding box center [550, 489] width 285 height 574
drag, startPoint x: 437, startPoint y: 217, endPoint x: 404, endPoint y: 209, distance: 34.0
click at [404, 209] on div "JSON Beautify -- Речь идёт про эту заявку? -- { "id" : 136 , "created" : "2025-…" at bounding box center [550, 474] width 311 height 628
type textarea "Речь идёт про эту заявку? --"
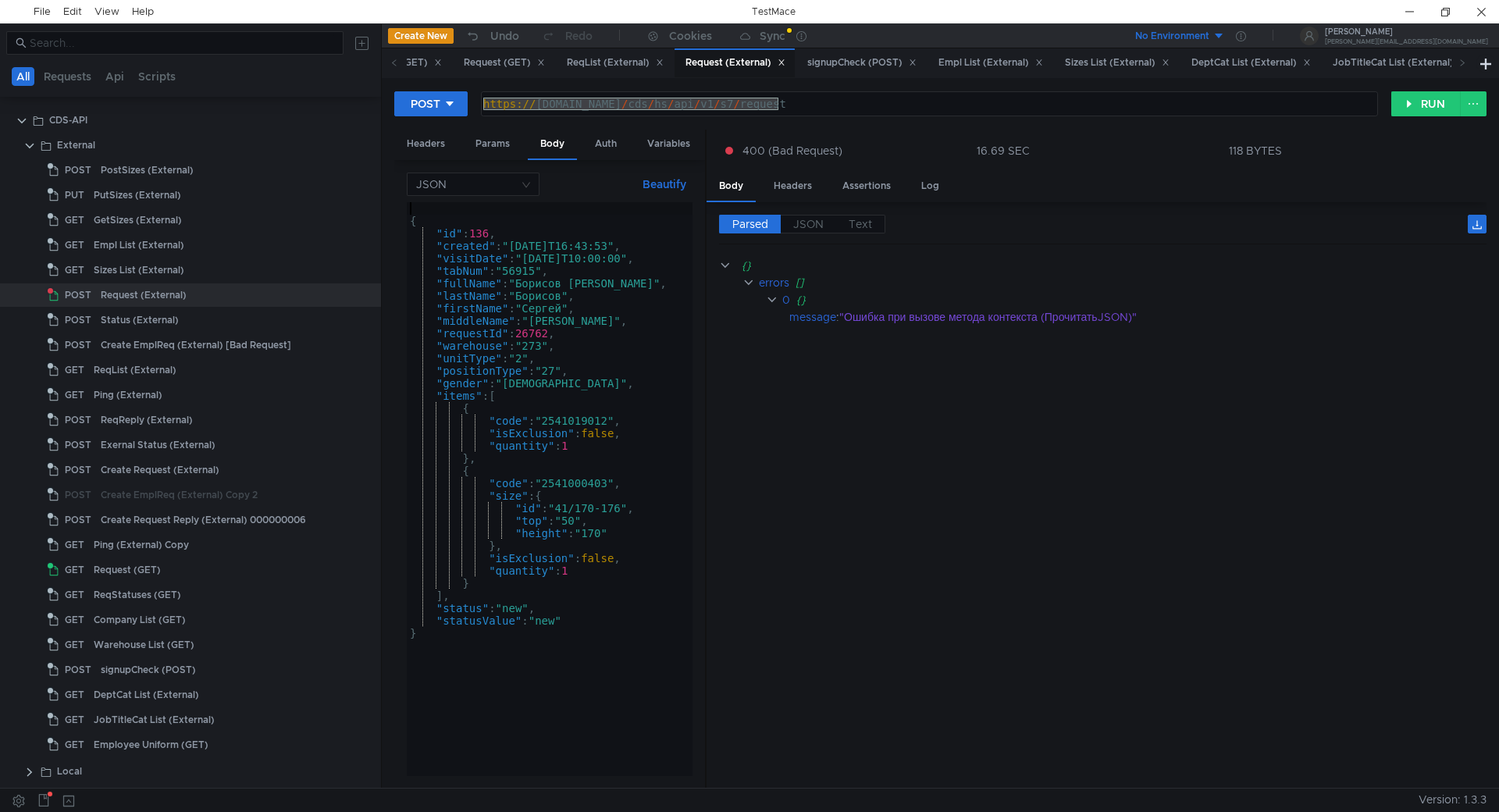
click at [429, 209] on div "{ "id" : 136 , "created" : "2025-08-22T16:43:53" , "visitDate" : "2025-08-27T10…" at bounding box center [550, 501] width 285 height 598
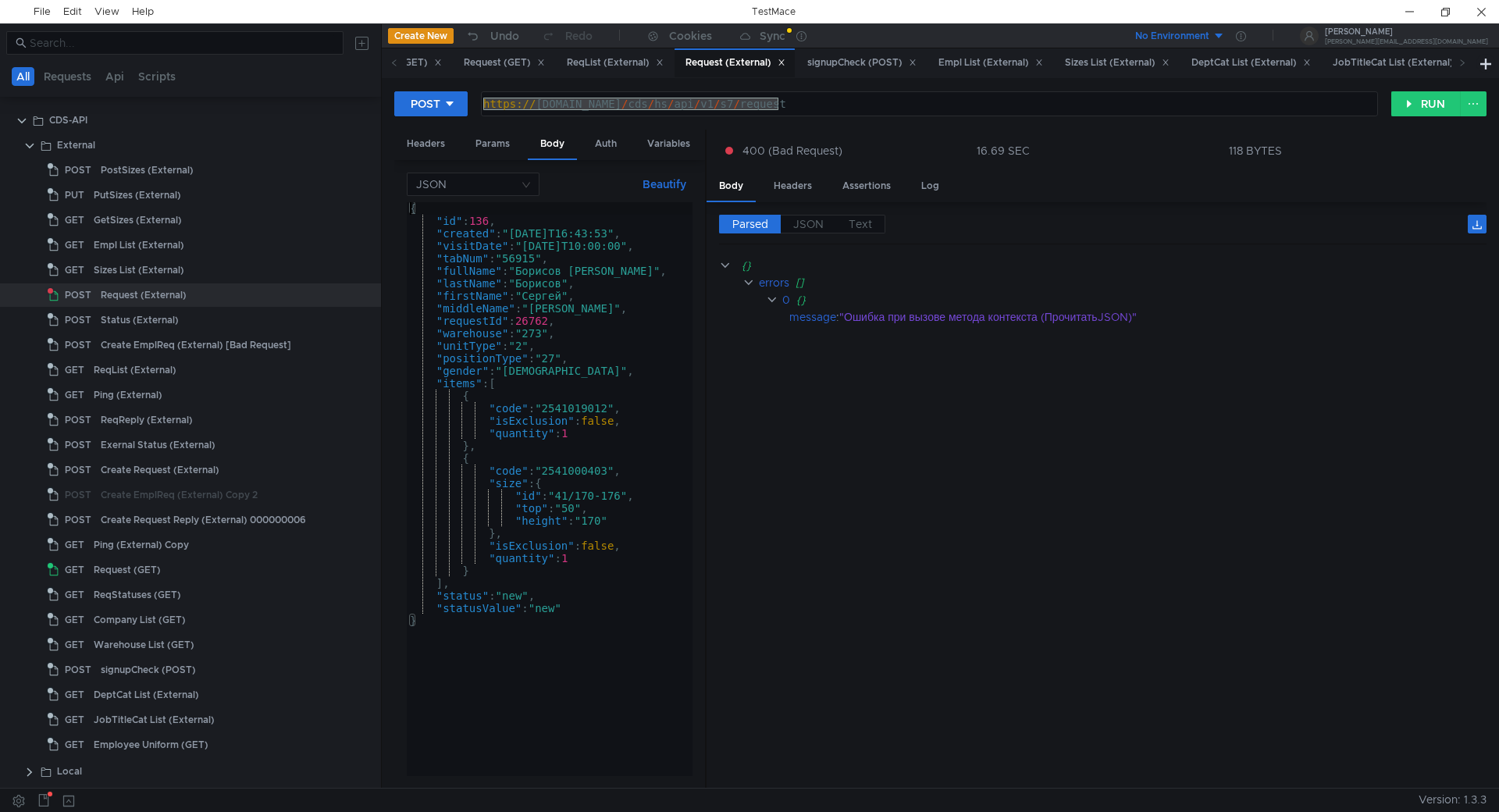
click at [486, 528] on div "{ "id" : 136 , "created" : "2025-08-22T16:43:53" , "visitDate" : "2025-08-27T10…" at bounding box center [550, 501] width 285 height 598
type textarea "},"
click at [1415, 100] on button "RUN" at bounding box center [1426, 104] width 69 height 25
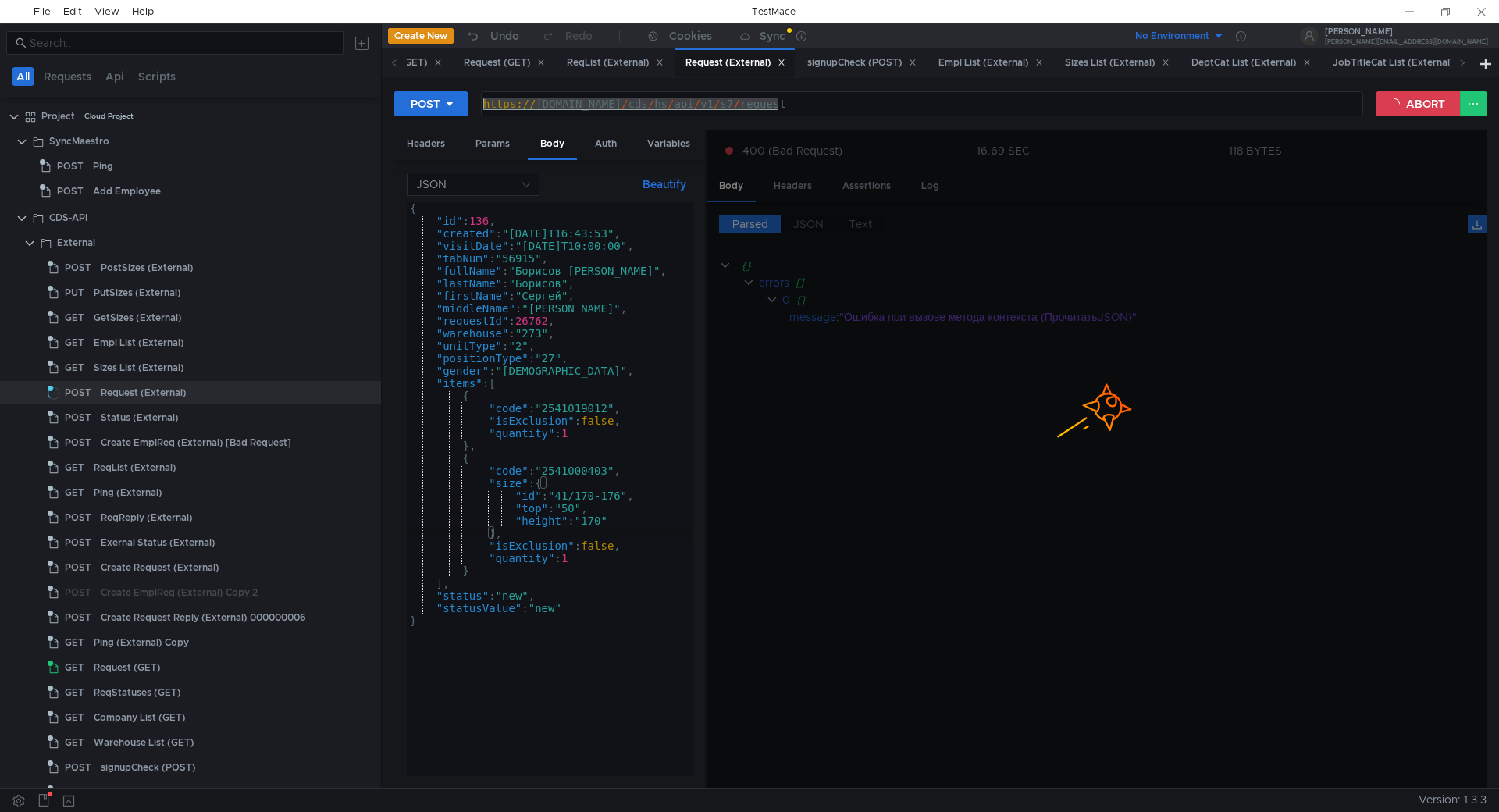
scroll to position [98, 0]
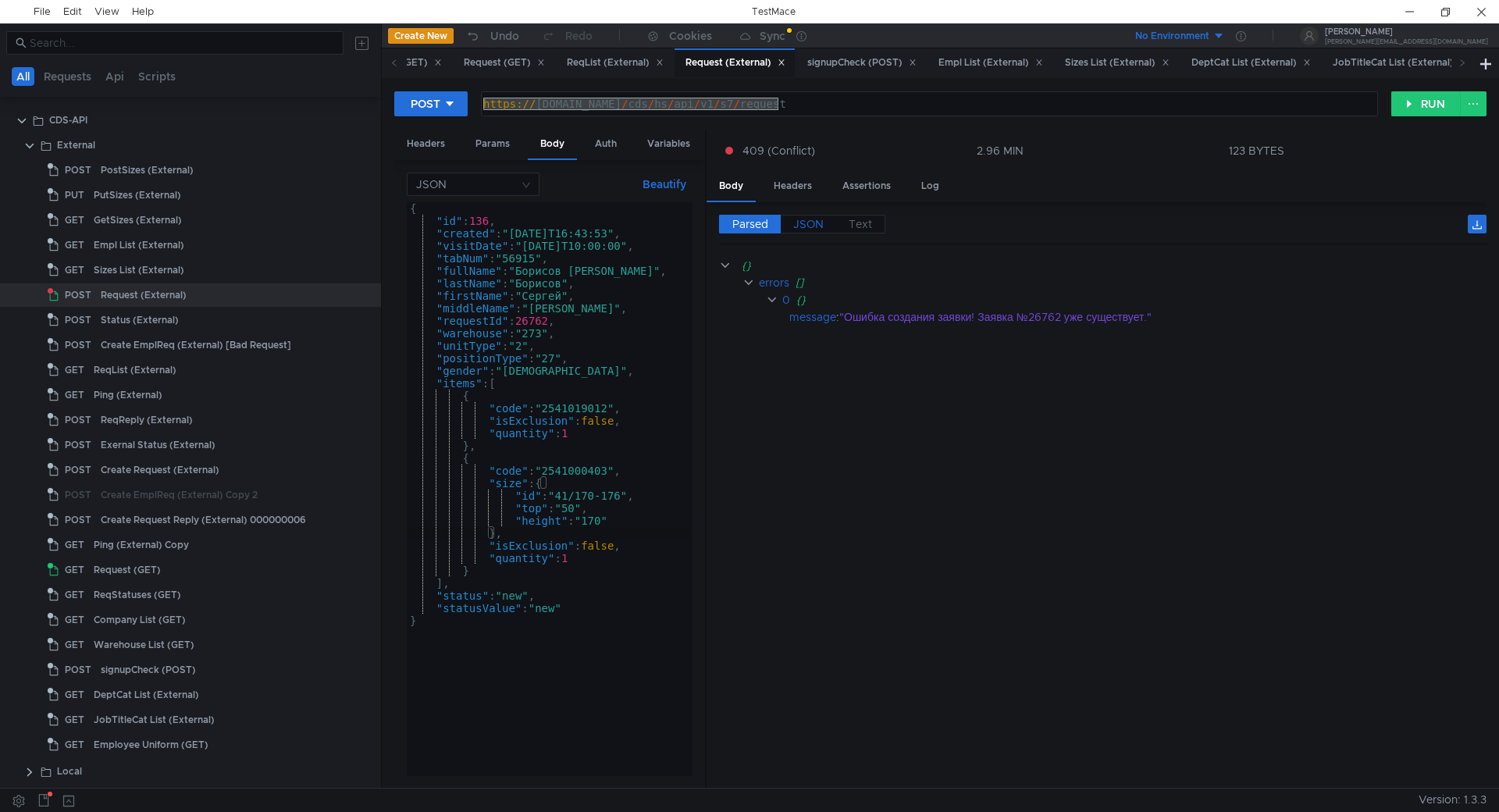
click at [807, 227] on span "JSON" at bounding box center [808, 224] width 31 height 14
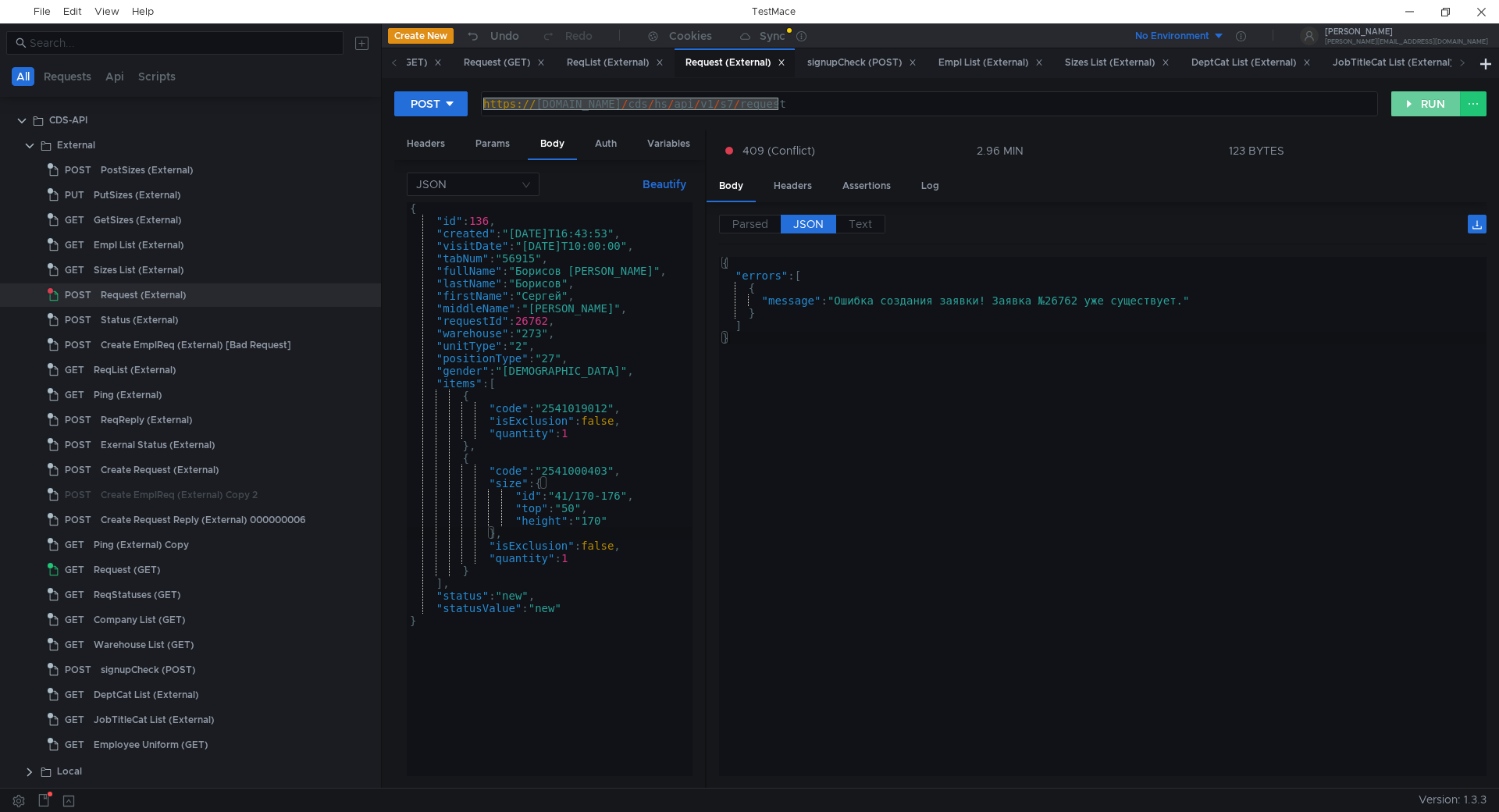
click at [1426, 108] on button "RUN" at bounding box center [1426, 104] width 69 height 25
click at [1409, 104] on button "RUN" at bounding box center [1426, 104] width 69 height 25
click at [1452, 103] on button "RUN" at bounding box center [1426, 104] width 69 height 25
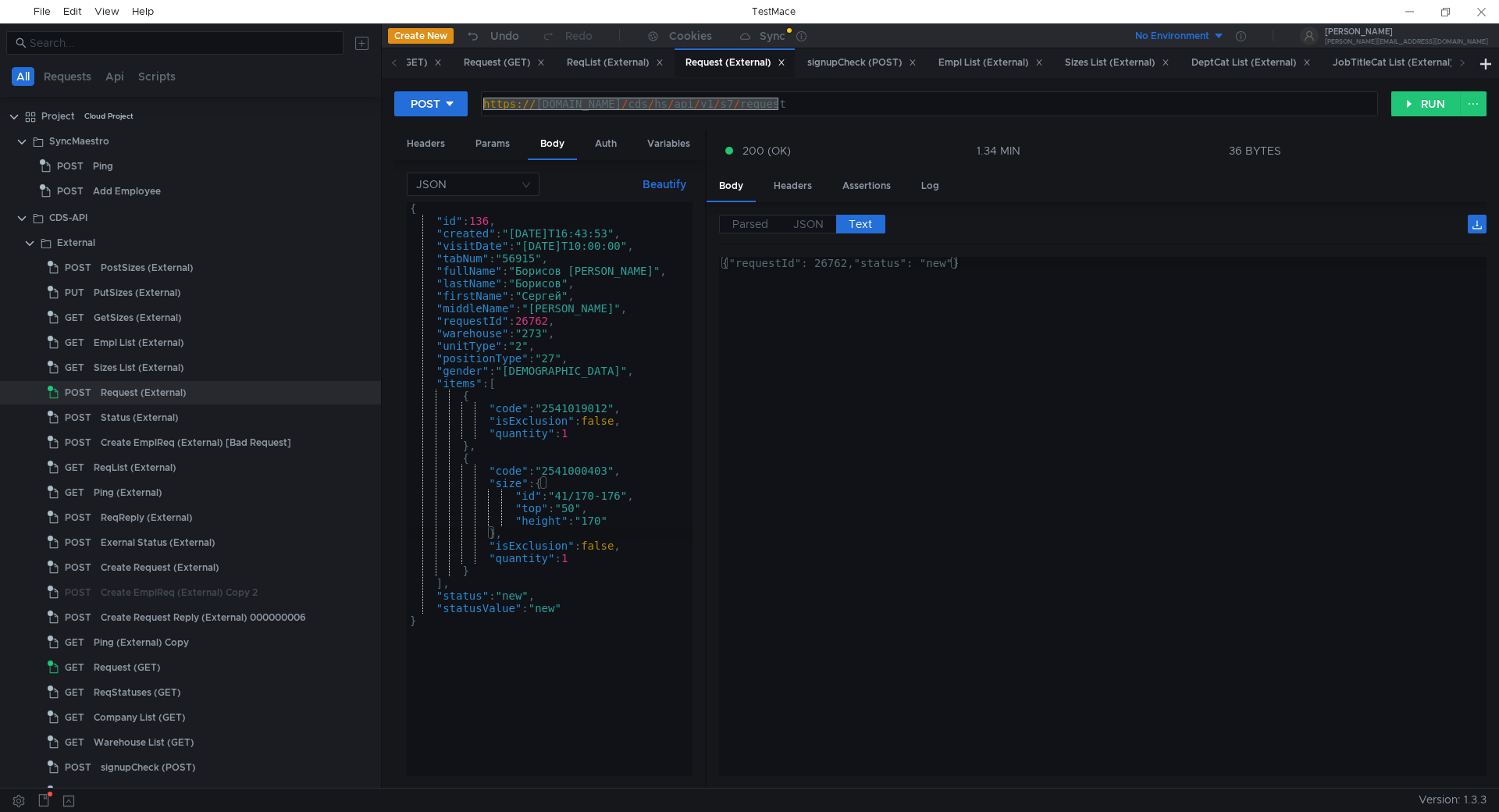
scroll to position [98, 0]
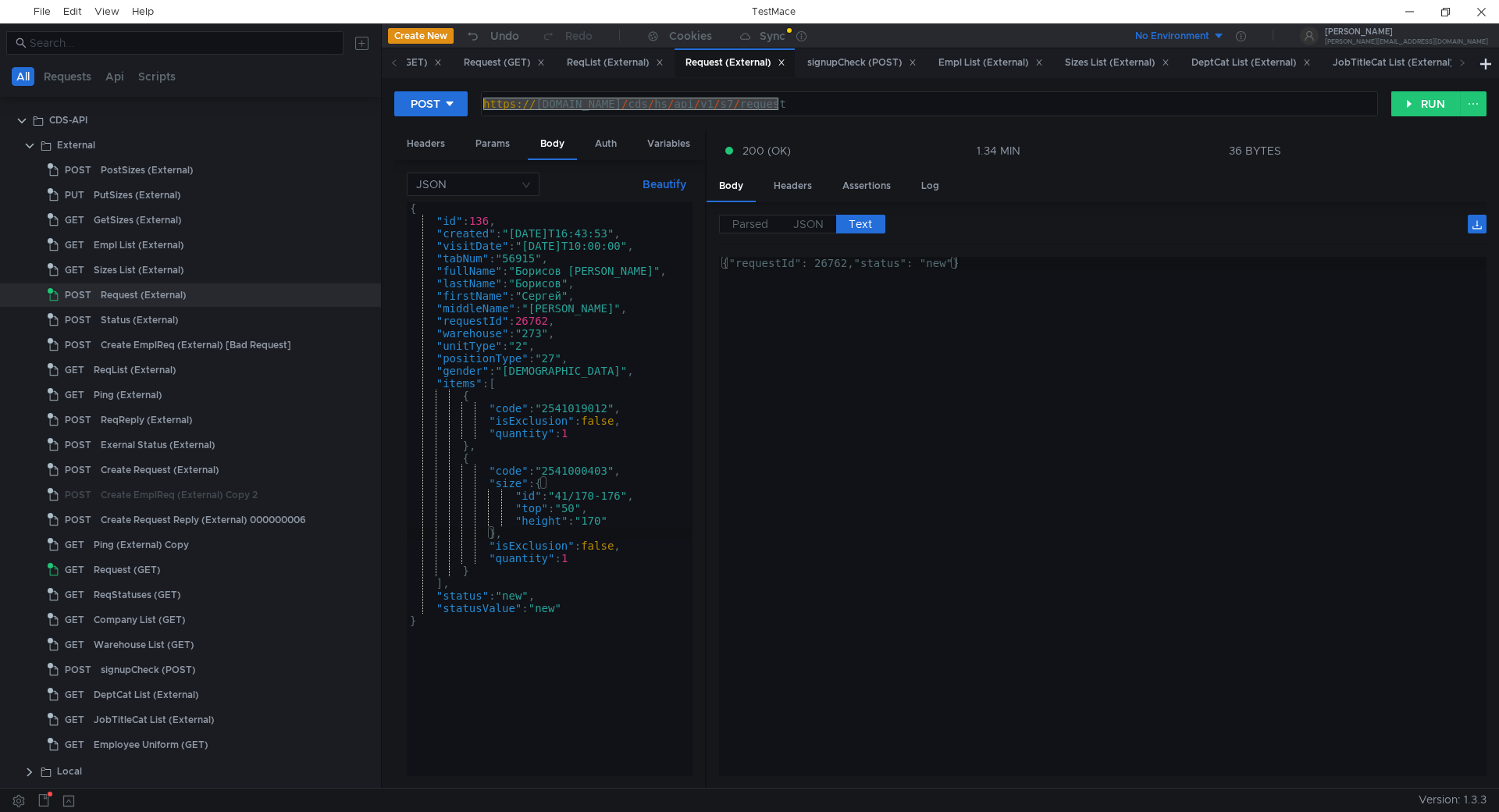
click at [561, 265] on div "{ "id" : 136 , "created" : "2025-08-22T16:43:53" , "visitDate" : "2025-08-27T10…" at bounding box center [550, 501] width 285 height 598
click at [560, 269] on div "{ "id" : 136 , "created" : "2025-08-22T16:43:53" , "visitDate" : "2025-08-27T10…" at bounding box center [550, 501] width 285 height 598
click at [591, 266] on div "{ "id" : 136 , "created" : "2025-08-22T16:43:53" , "visitDate" : "2025-08-27T10…" at bounding box center [550, 501] width 285 height 598
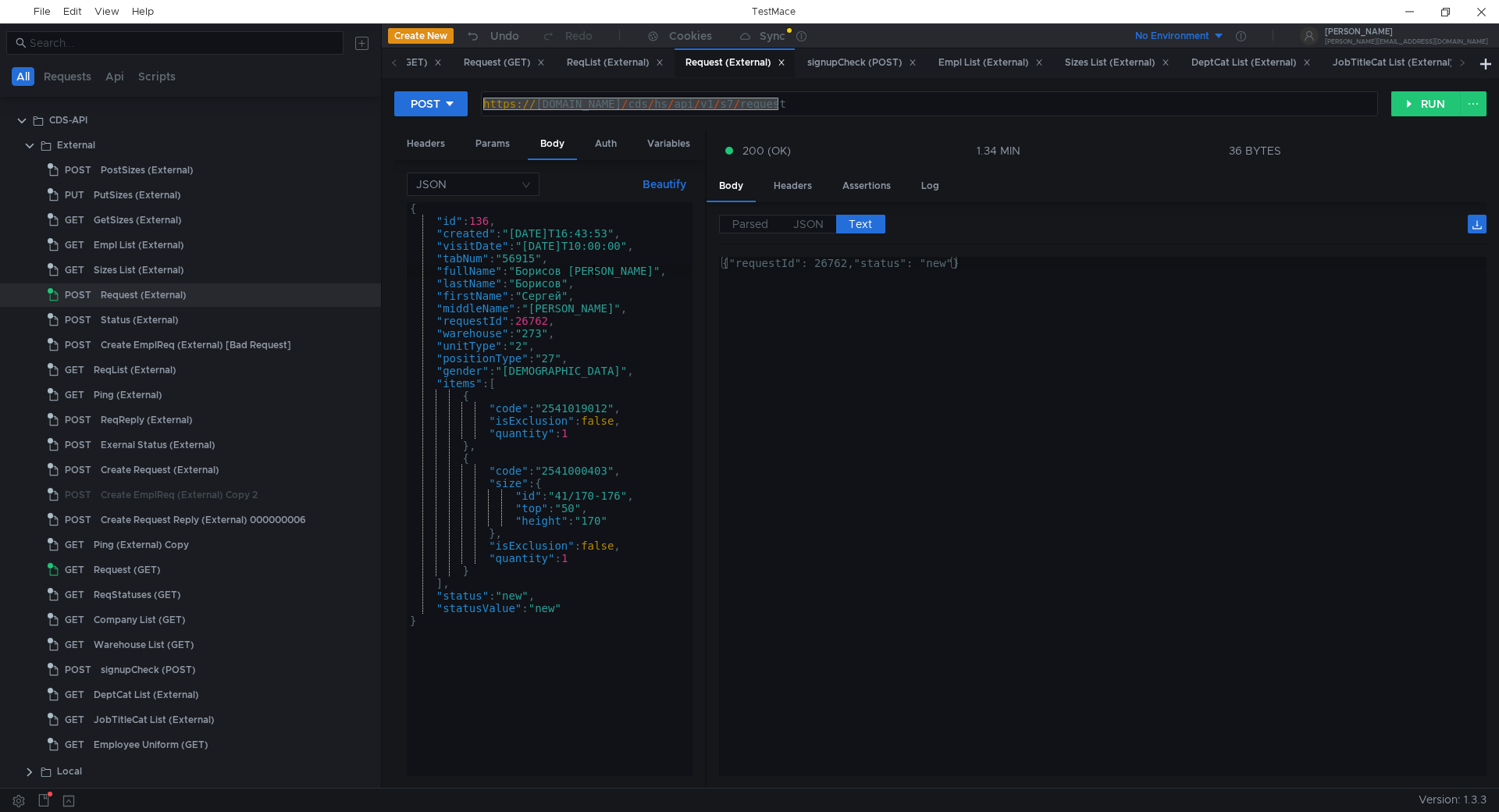
click at [591, 266] on div "{ "id" : 136 , "created" : "2025-08-22T16:43:53" , "visitDate" : "2025-08-27T10…" at bounding box center [550, 501] width 285 height 598
click at [535, 274] on div "{ "id" : 136 , "created" : "2025-08-22T16:43:53" , "visitDate" : "2025-08-27T10…" at bounding box center [550, 501] width 285 height 598
click at [549, 280] on div "{ "id" : 136 , "created" : "2025-08-22T16:43:53" , "visitDate" : "2025-08-27T10…" at bounding box center [550, 501] width 285 height 598
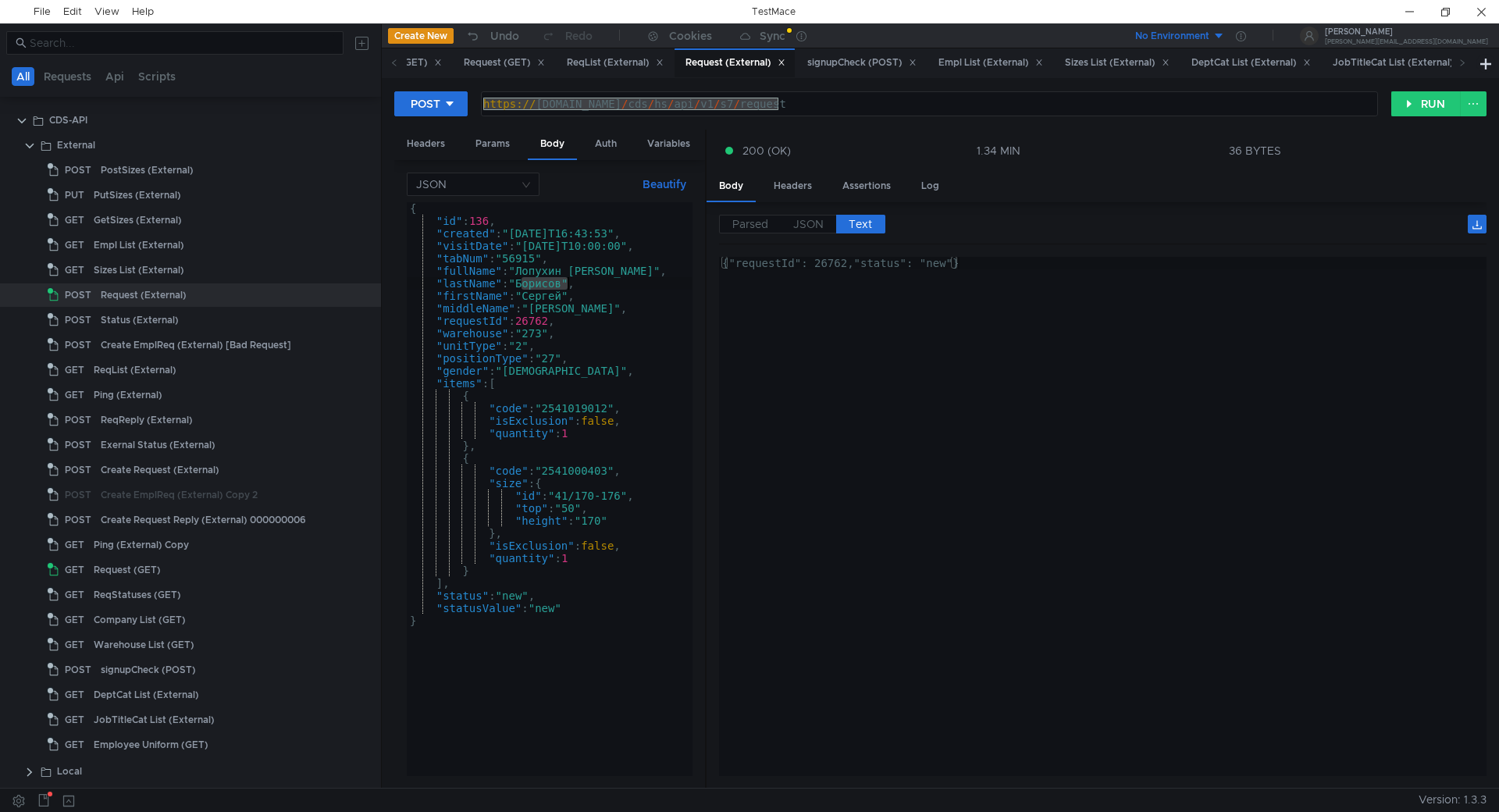
click at [549, 280] on div "{ "id" : 136 , "created" : "2025-08-22T16:43:53" , "visitDate" : "2025-08-27T10…" at bounding box center [550, 501] width 285 height 598
click at [543, 317] on div "{ "id" : 136 , "created" : "2025-08-22T16:43:53" , "visitDate" : "2025-08-27T10…" at bounding box center [550, 501] width 285 height 598
click at [549, 318] on div "{ "id" : 136 , "created" : "2025-08-22T16:43:53" , "visitDate" : "2025-08-27T10…" at bounding box center [550, 489] width 285 height 574
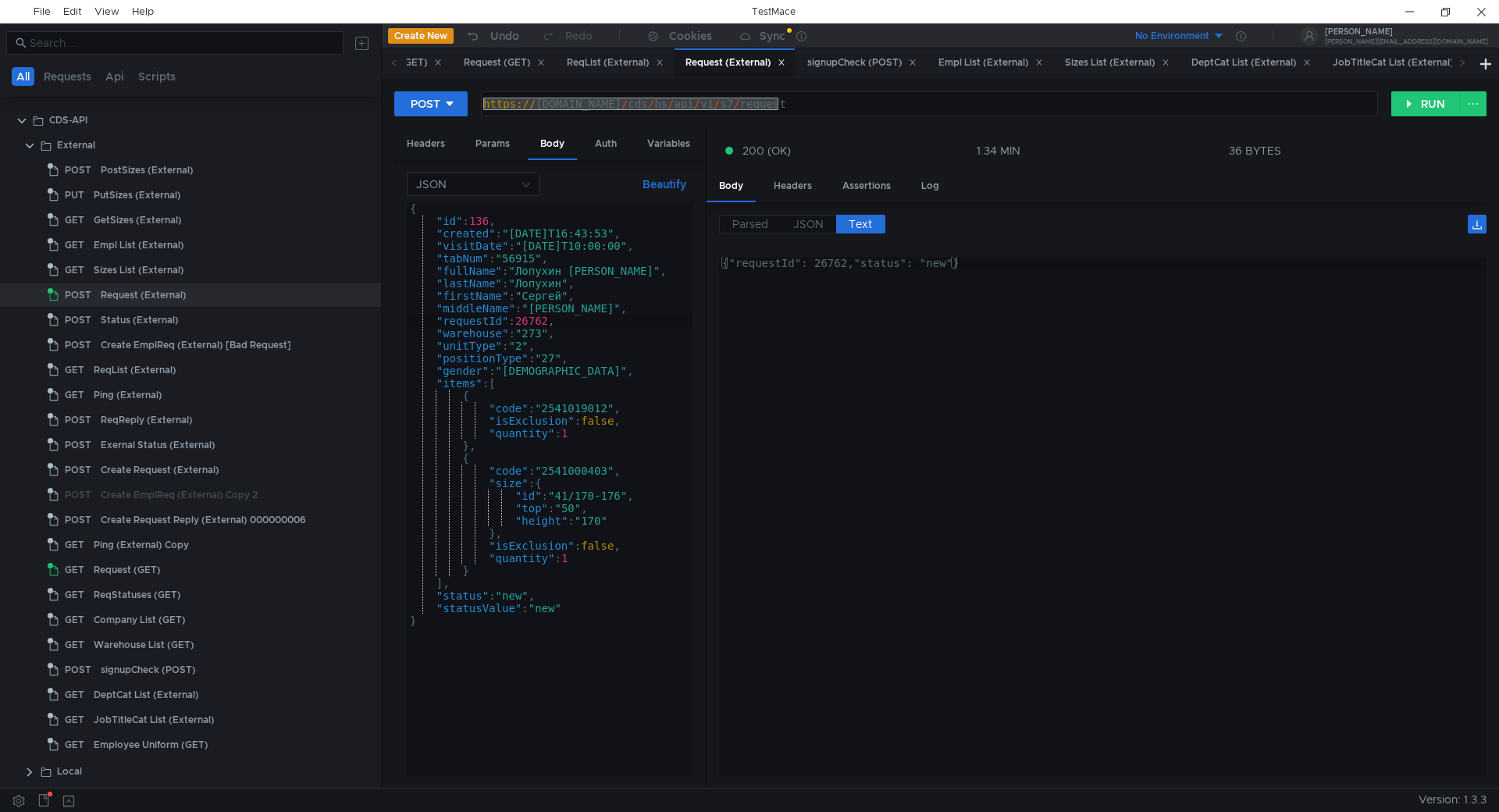
click at [548, 320] on div "{ "id" : 136 , "created" : "2025-08-22T16:43:53" , "visitDate" : "2025-08-27T10…" at bounding box center [550, 501] width 285 height 598
click at [552, 321] on div "{ "id" : 136 , "created" : "2025-08-22T16:43:53" , "visitDate" : "2025-08-27T10…" at bounding box center [550, 501] width 285 height 598
click at [593, 351] on div "{ "id" : 136 , "created" : "2025-08-22T16:43:53" , "visitDate" : "2025-08-27T10…" at bounding box center [550, 501] width 285 height 598
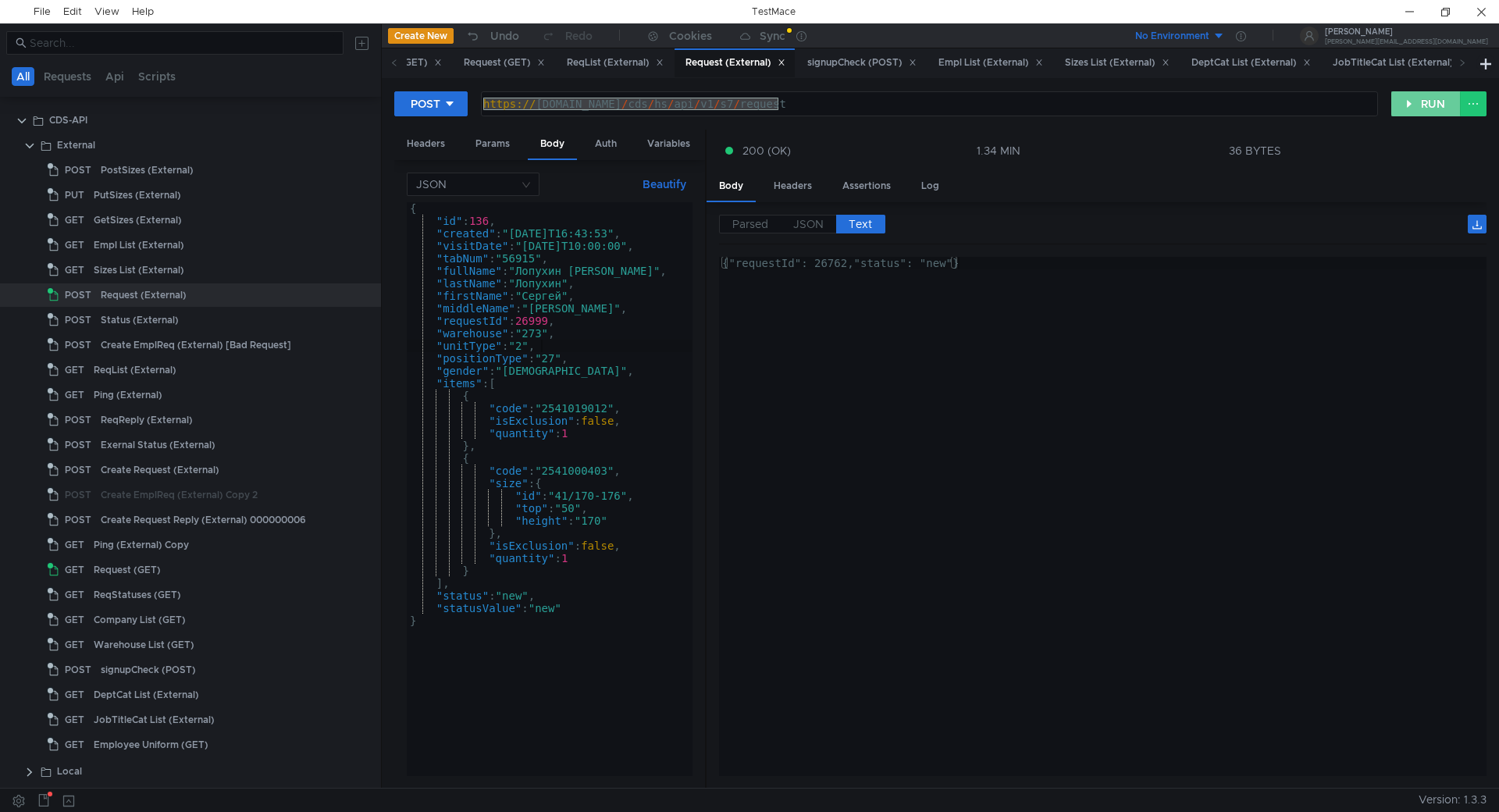
click at [1437, 105] on button "RUN" at bounding box center [1426, 104] width 69 height 25
click at [800, 226] on span "JSON" at bounding box center [808, 224] width 31 height 14
click at [549, 318] on div "{ "id" : 136 , "created" : "2025-08-22T16:43:53" , "visitDate" : "2025-08-27T10…" at bounding box center [550, 501] width 285 height 598
click at [558, 330] on div "{ "id" : 136 , "created" : "2025-08-22T16:43:53" , "visitDate" : "2025-08-27T10…" at bounding box center [550, 501] width 285 height 598
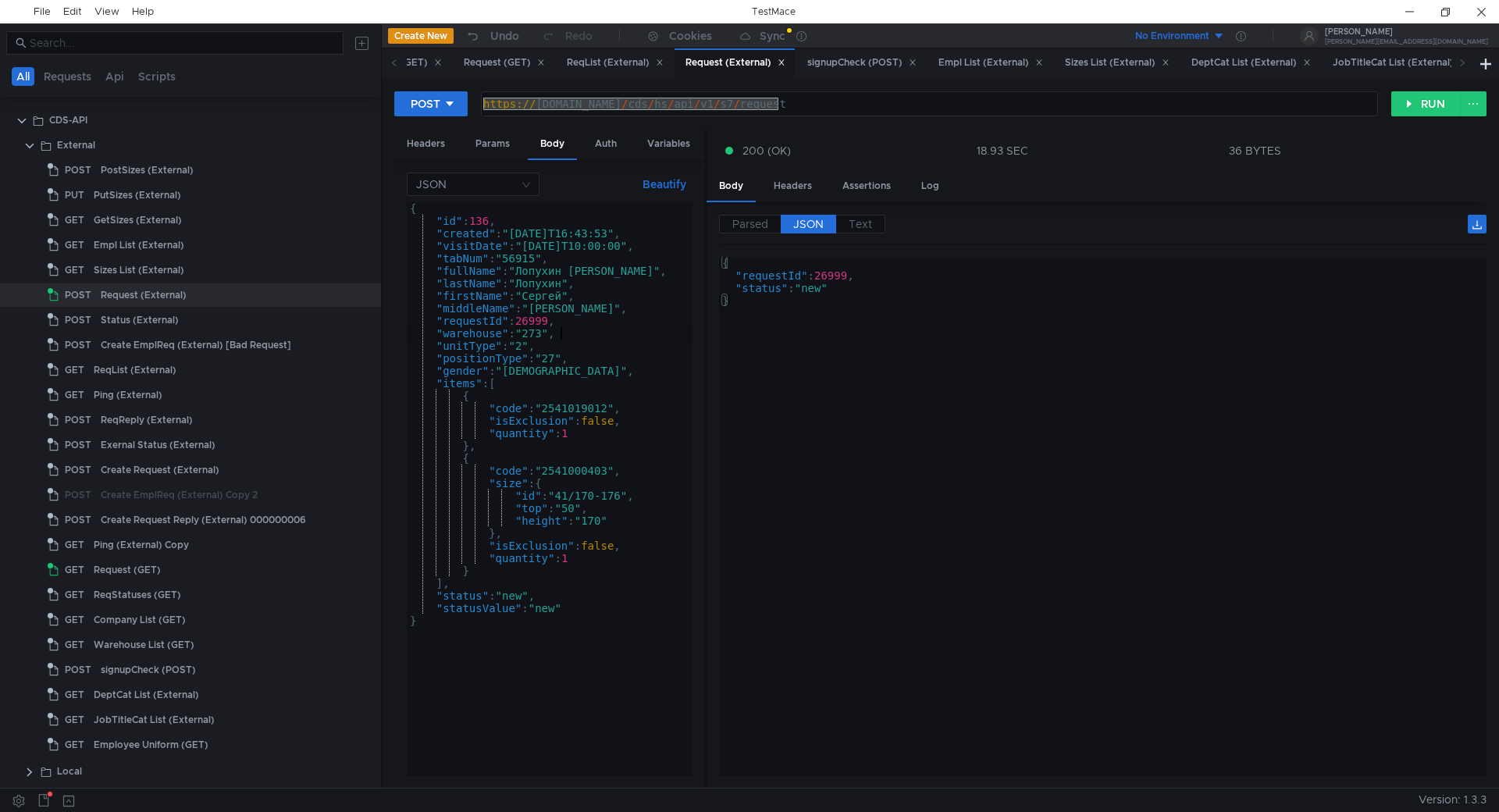
click at [530, 326] on div "{ "id" : 136 , "created" : "2025-08-22T16:43:53" , "visitDate" : "2025-08-27T10…" at bounding box center [550, 501] width 285 height 598
click at [531, 326] on div "{ "id" : 136 , "created" : "2025-08-22T16:43:53" , "visitDate" : "2025-08-27T10…" at bounding box center [550, 501] width 285 height 598
click at [554, 273] on div "{ "id" : 136 , "created" : "2025-08-22T16:43:53" , "visitDate" : "2025-08-27T10…" at bounding box center [550, 501] width 285 height 598
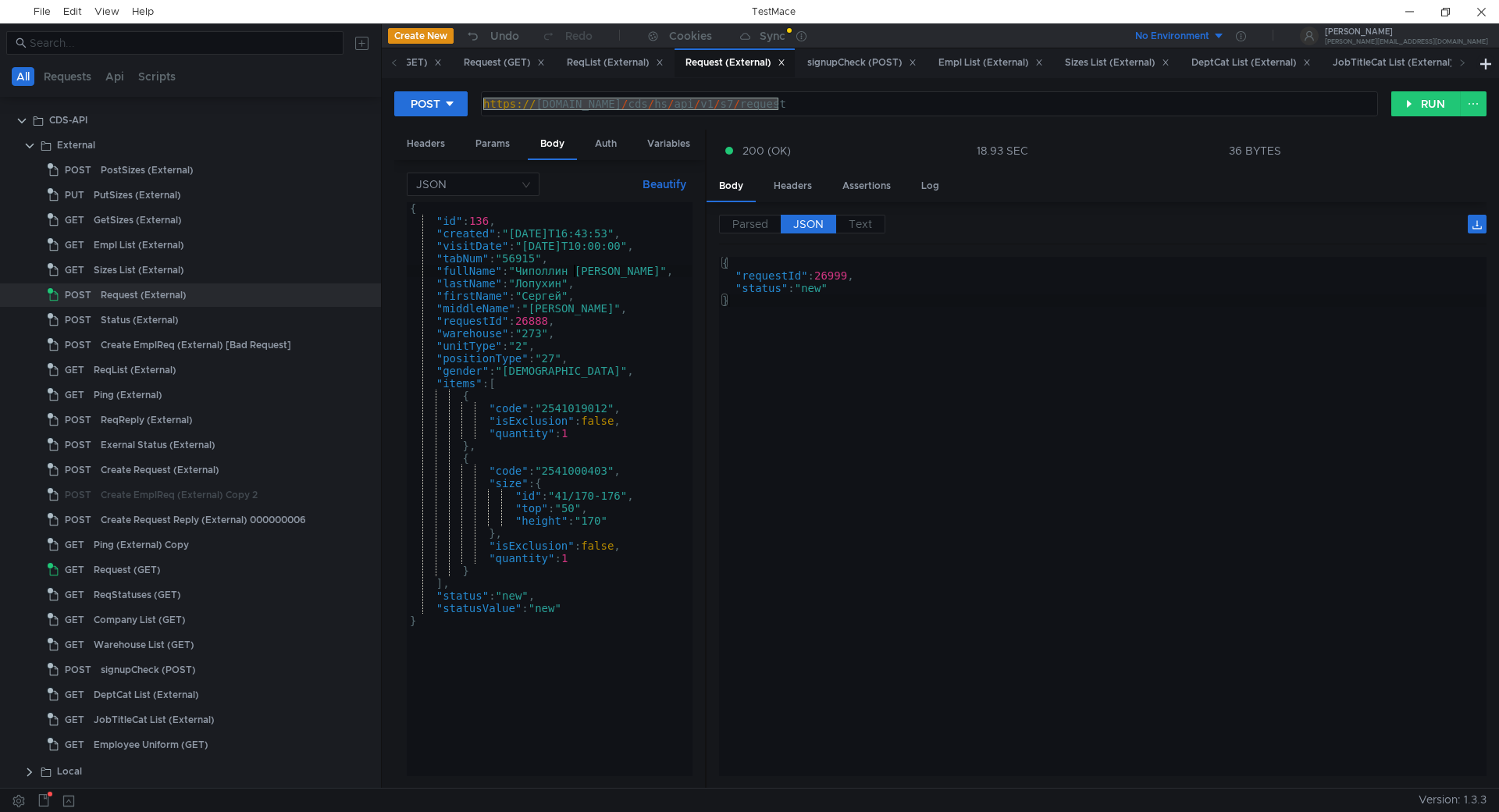
scroll to position [0, 13]
click at [562, 271] on div "{ "id" : 136 , "created" : "2025-08-22T16:43:53" , "visitDate" : "2025-08-27T10…" at bounding box center [550, 501] width 285 height 598
click at [552, 284] on div "{ "id" : 136 , "created" : "2025-08-22T16:43:53" , "visitDate" : "2025-08-27T10…" at bounding box center [550, 501] width 285 height 598
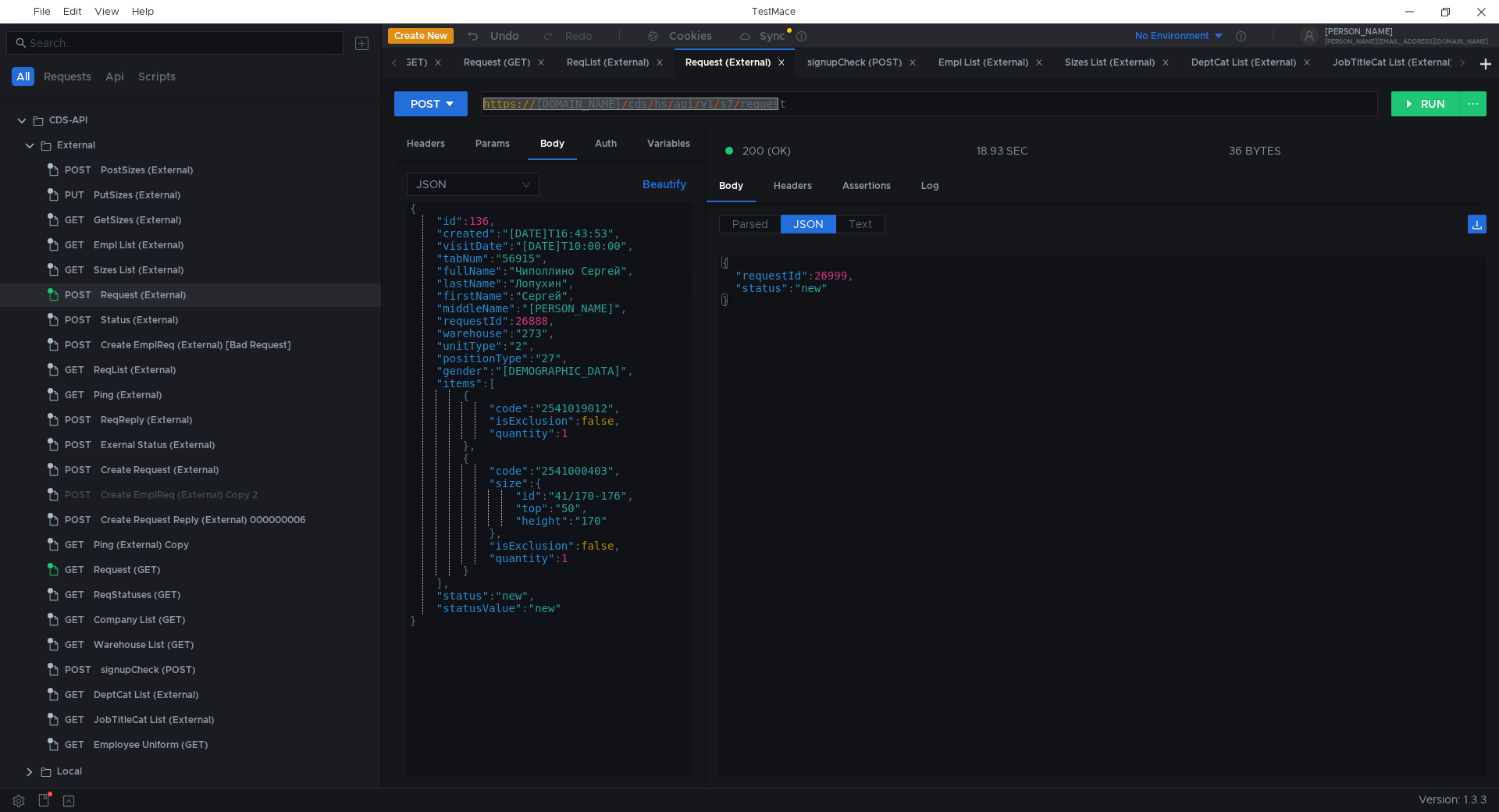
click at [552, 284] on div "{ "id" : 136 , "created" : "2025-08-22T16:43:53" , "visitDate" : "2025-08-27T10…" at bounding box center [550, 501] width 285 height 598
click at [566, 277] on div "{ "id" : 136 , "created" : "2025-08-22T16:43:53" , "visitDate" : "2025-08-27T10…" at bounding box center [550, 501] width 285 height 598
click at [561, 273] on div "{ "id" : 136 , "created" : "2025-08-22T16:43:53" , "visitDate" : "2025-08-27T10…" at bounding box center [550, 501] width 285 height 598
click at [561, 277] on div "{ "id" : 136 , "created" : "2025-08-22T16:43:53" , "visitDate" : "2025-08-27T10…" at bounding box center [550, 489] width 285 height 574
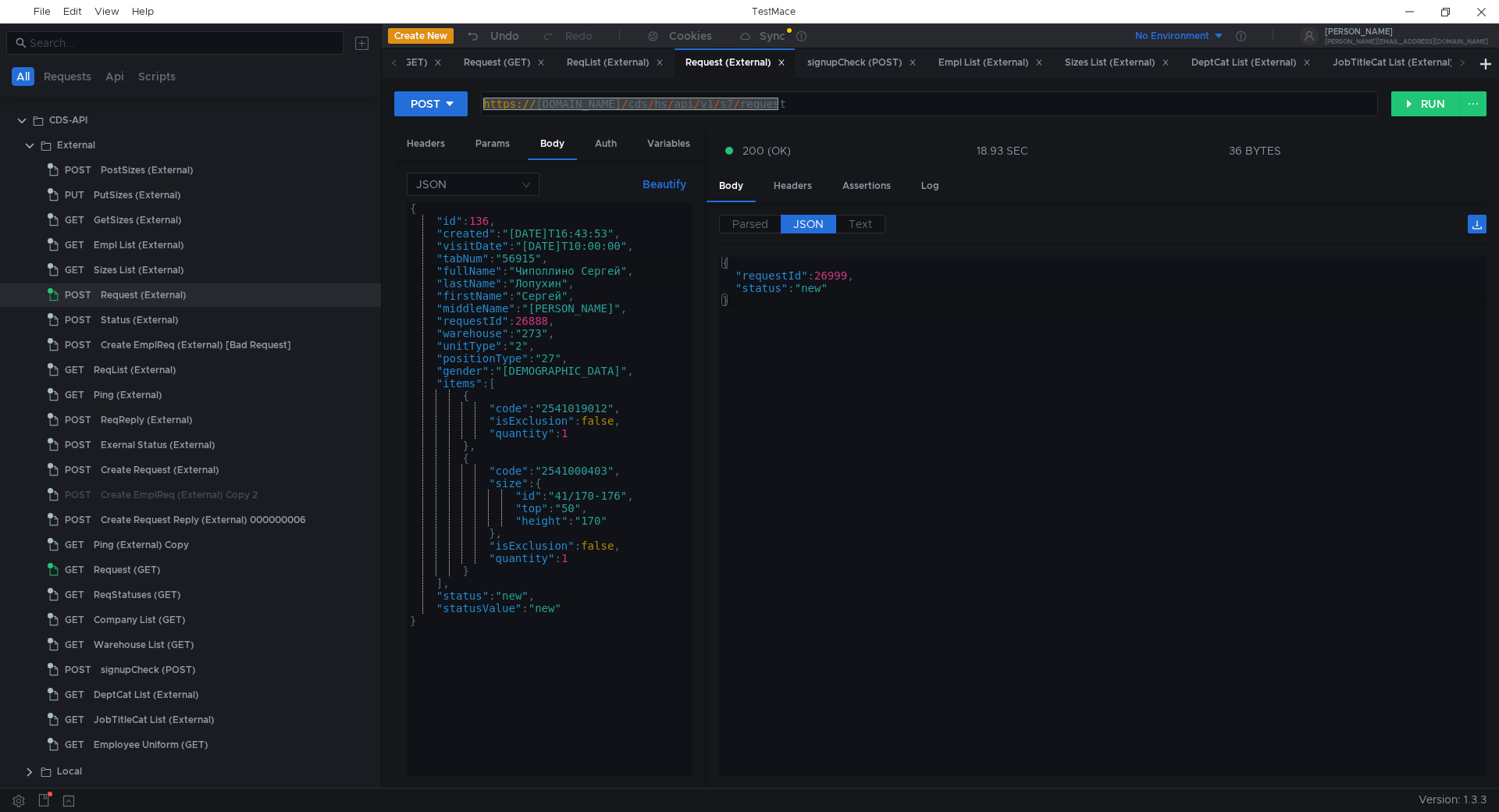
click at [561, 277] on div "{ "id" : 136 , "created" : "2025-08-22T16:43:53" , "visitDate" : "2025-08-27T10…" at bounding box center [550, 501] width 285 height 598
click at [561, 281] on div "{ "id" : 136 , "created" : "2025-08-22T16:43:53" , "visitDate" : "2025-08-27T10…" at bounding box center [550, 501] width 285 height 598
paste textarea "иполлино"
type textarea ""lastName": "Чиполлино","
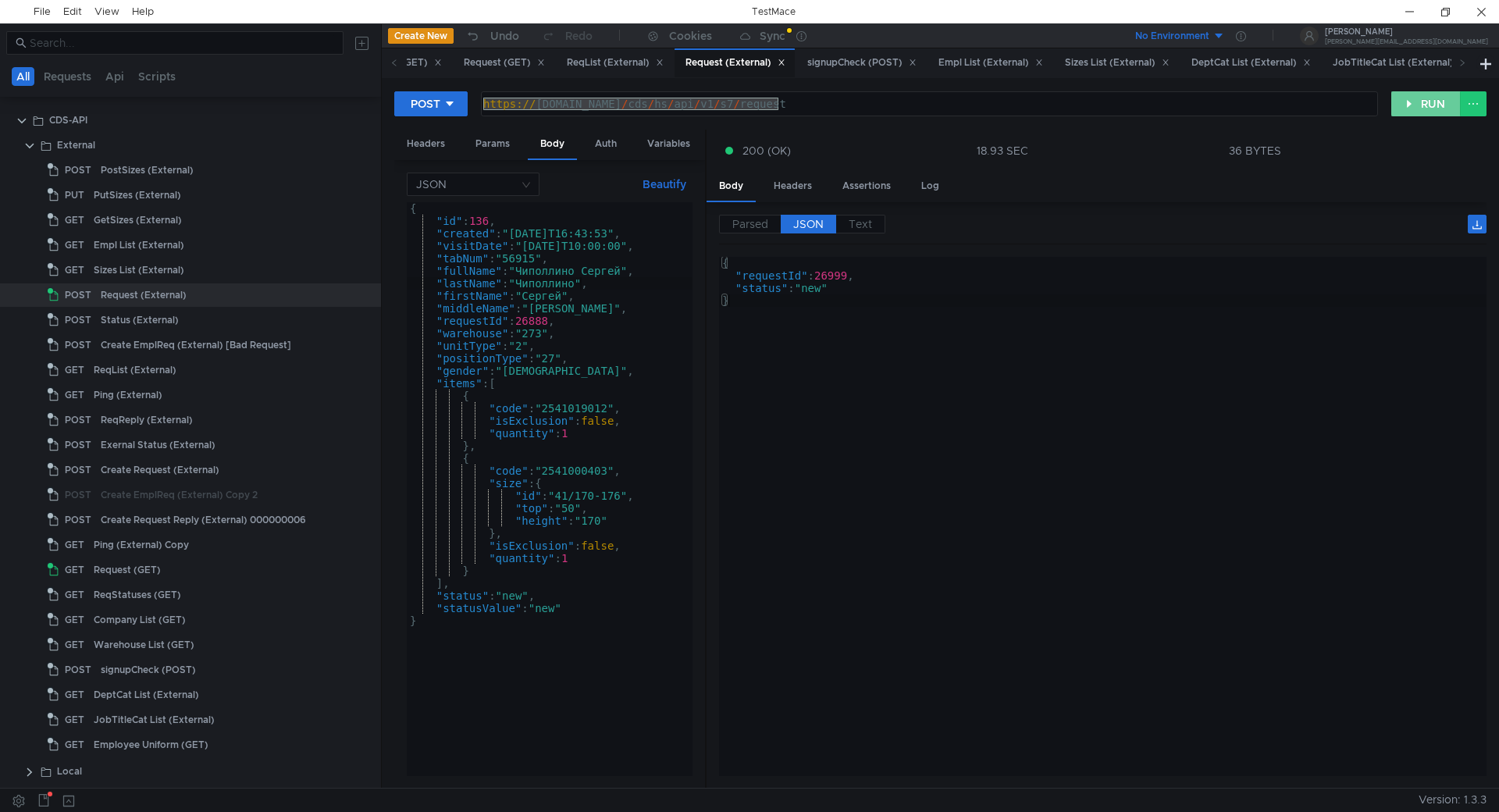
click at [1429, 99] on button "RUN" at bounding box center [1426, 104] width 69 height 25
click at [1424, 101] on button "RUN" at bounding box center [1426, 104] width 69 height 25
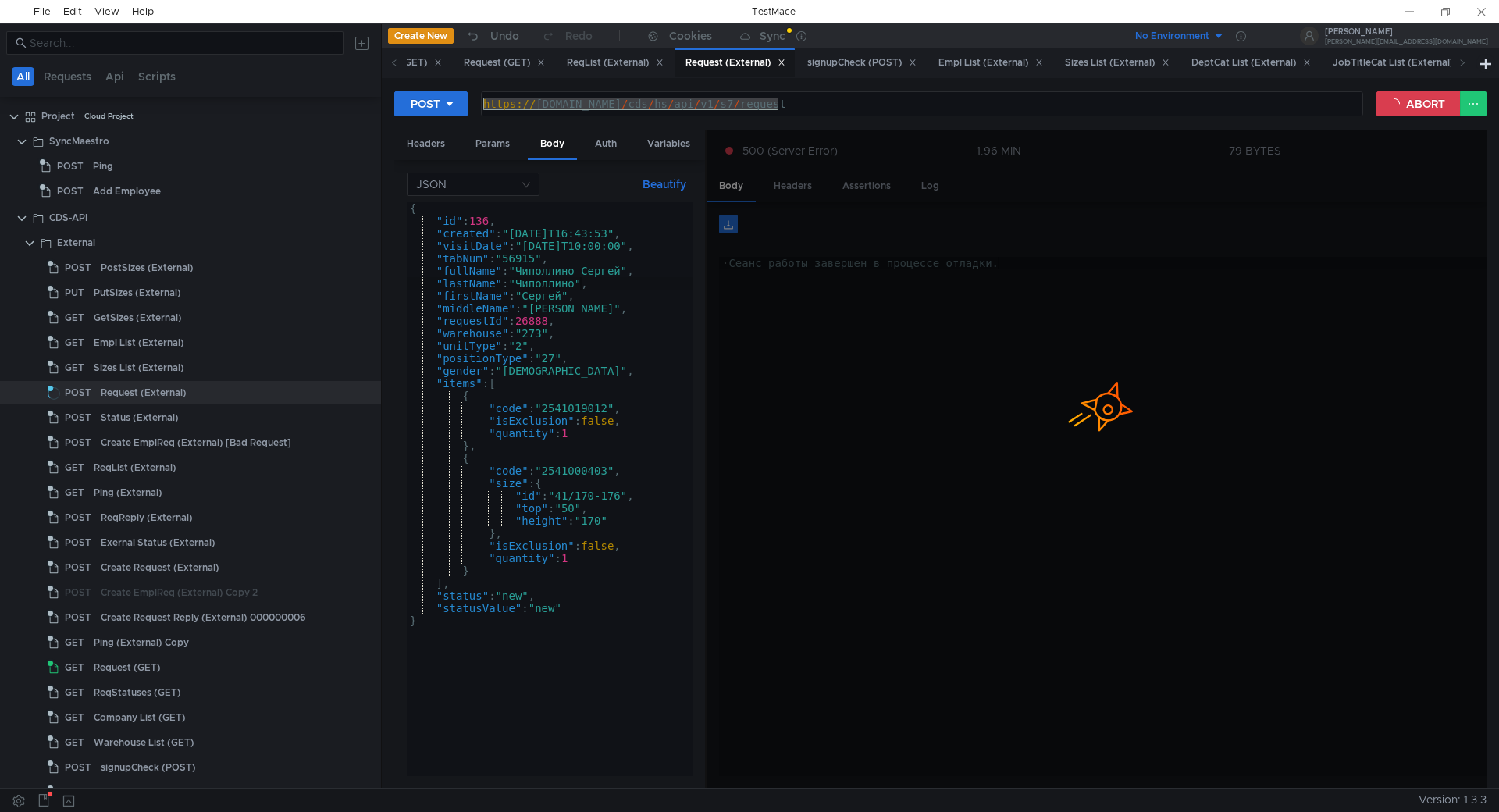
scroll to position [0, 12]
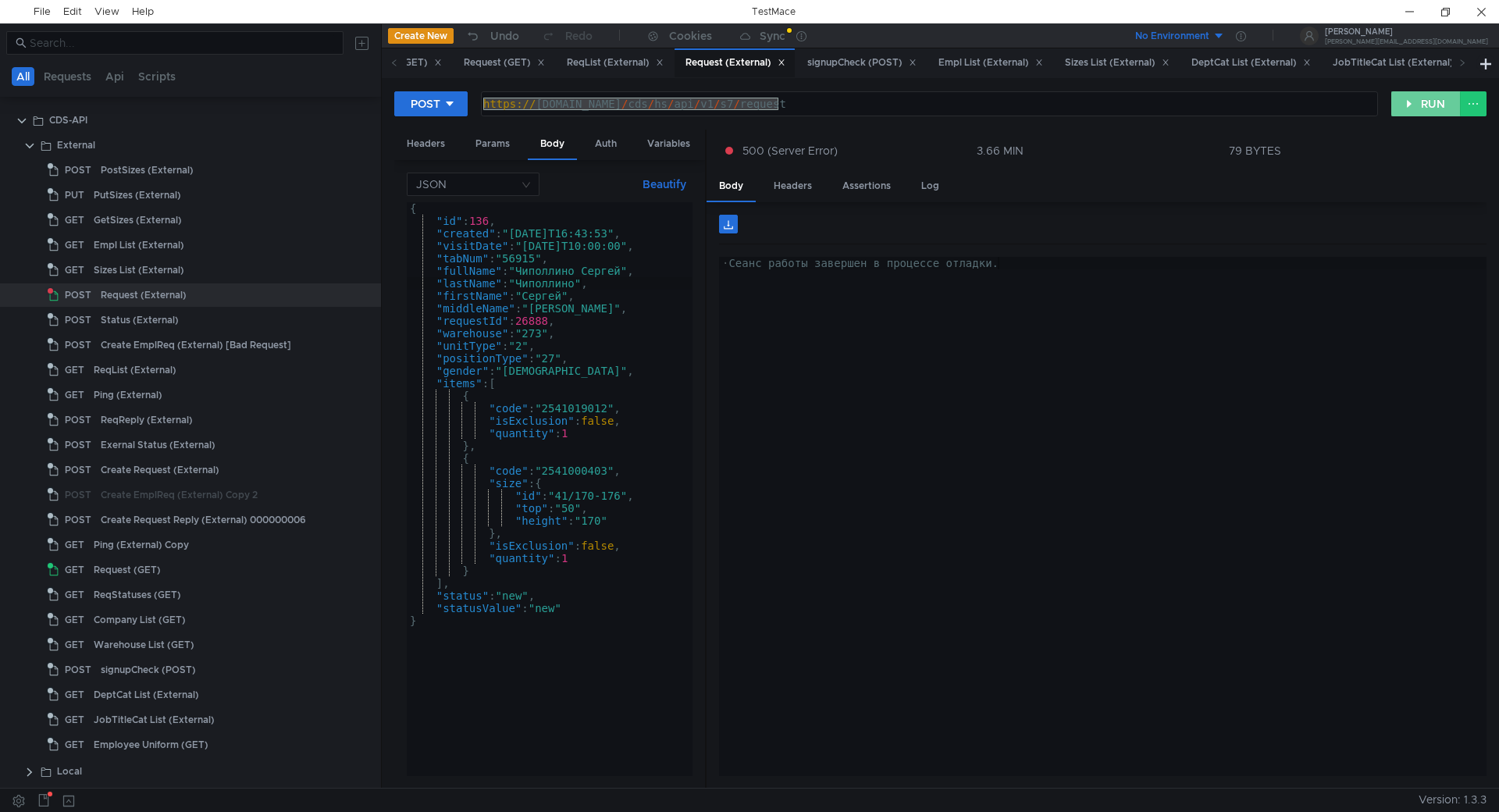
click at [1426, 106] on button "RUN" at bounding box center [1426, 104] width 69 height 25
click at [538, 324] on div "{ "id" : 136 , "created" : "[DATE]T16:43:53" , "visitDate" : "[DATE]T10:00:00" …" at bounding box center [550, 501] width 285 height 598
drag, startPoint x: 526, startPoint y: 312, endPoint x: 536, endPoint y: 319, distance: 12.2
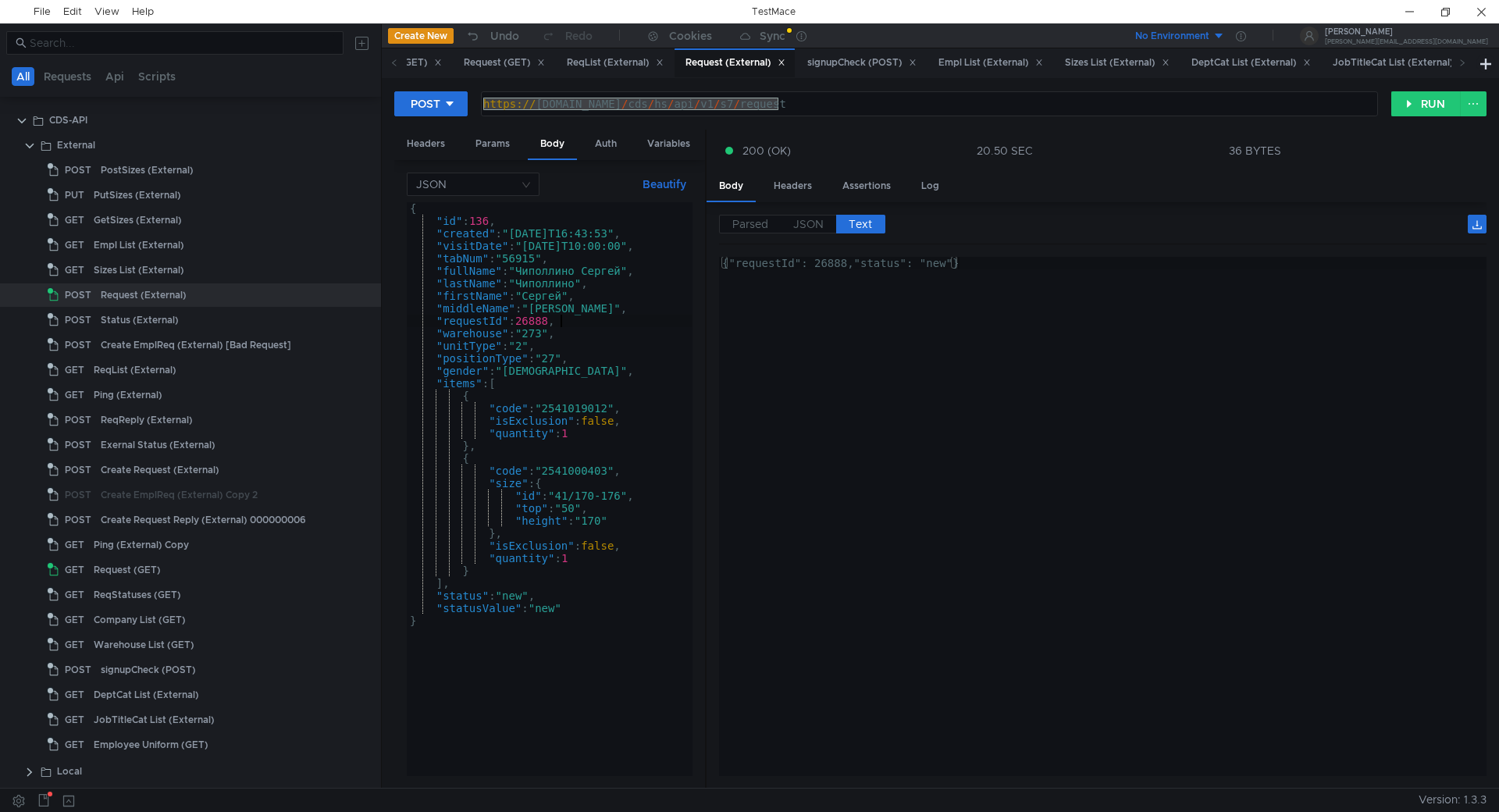
click at [528, 314] on div "{ "id" : 136 , "created" : "2025-08-22T16:43:53" , "visitDate" : "2025-08-27T10…" at bounding box center [550, 501] width 285 height 598
click at [541, 321] on div "{ "id" : 136 , "created" : "2025-08-22T16:43:53" , "visitDate" : "2025-08-27T10…" at bounding box center [550, 501] width 285 height 598
click at [554, 315] on div "{ "id" : 136 , "created" : "2025-08-22T16:43:53" , "visitDate" : "2025-08-27T10…" at bounding box center [550, 501] width 285 height 598
click at [534, 252] on div "{ "id" : 136 , "created" : "2025-08-22T16:43:53" , "visitDate" : "2025-08-27T10…" at bounding box center [550, 501] width 285 height 598
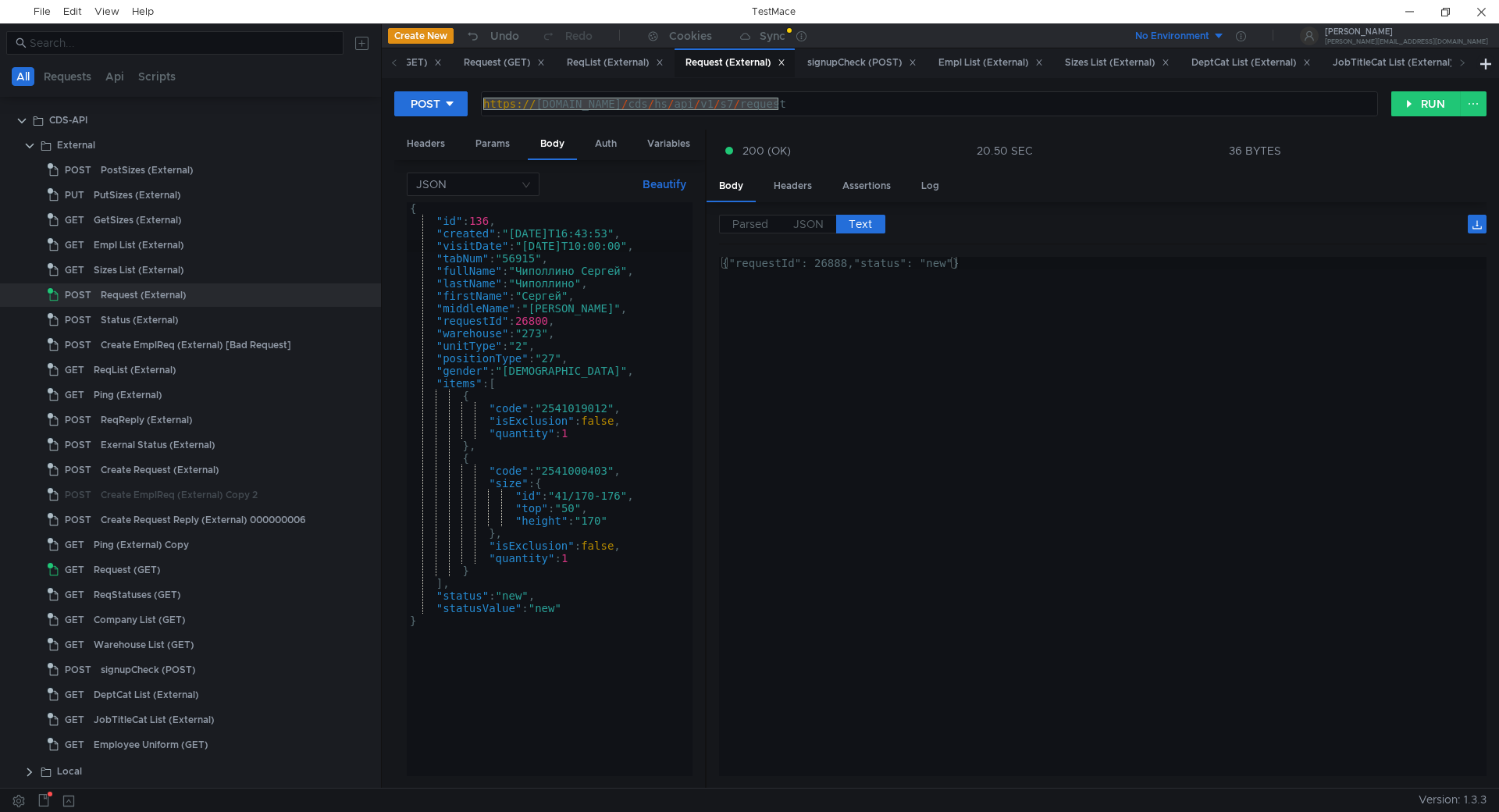
click at [534, 252] on div "{ "id" : 136 , "created" : "2025-08-22T16:43:53" , "visitDate" : "2025-08-27T10…" at bounding box center [550, 501] width 285 height 598
click at [526, 258] on div "{ "id" : 136 , "created" : "2025-08-22T16:43:53" , "visitDate" : "2025-08-27T10…" at bounding box center [550, 501] width 285 height 598
click at [680, 334] on div "{ "id" : 136 , "created" : "2025-08-22T16:43:53" , "visitDate" : "2025-08-27T10…" at bounding box center [550, 501] width 285 height 598
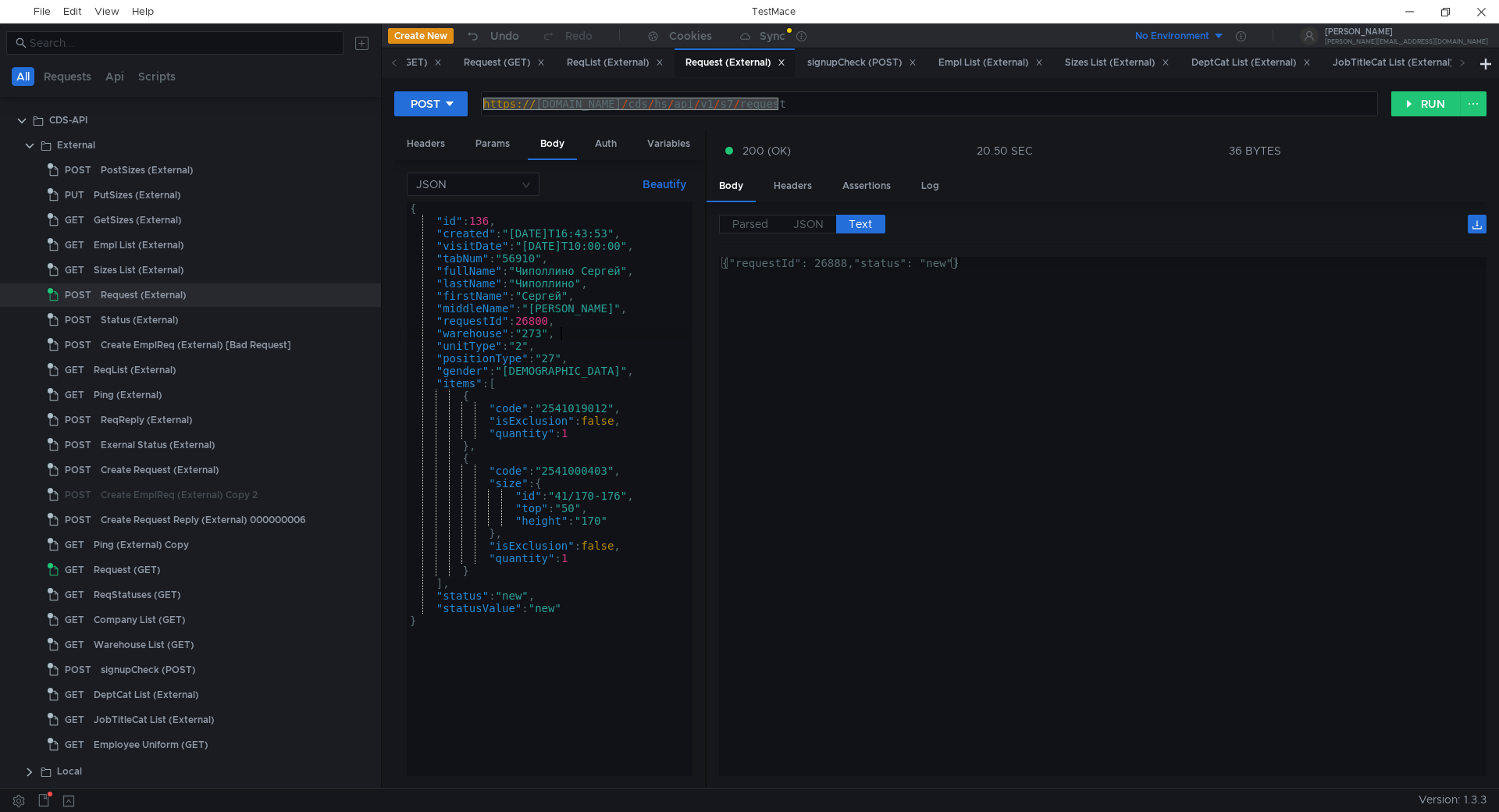
click at [554, 264] on div "{ "id" : 136 , "created" : "2025-08-22T16:43:53" , "visitDate" : "2025-08-27T10…" at bounding box center [550, 501] width 285 height 598
click at [554, 270] on div "{ "id" : 136 , "created" : "2025-08-22T16:43:53" , "visitDate" : "2025-08-27T10…" at bounding box center [550, 501] width 285 height 598
click at [562, 277] on div "{ "id" : 136 , "created" : "2025-08-22T16:43:53" , "visitDate" : "2025-08-27T10…" at bounding box center [550, 501] width 285 height 598
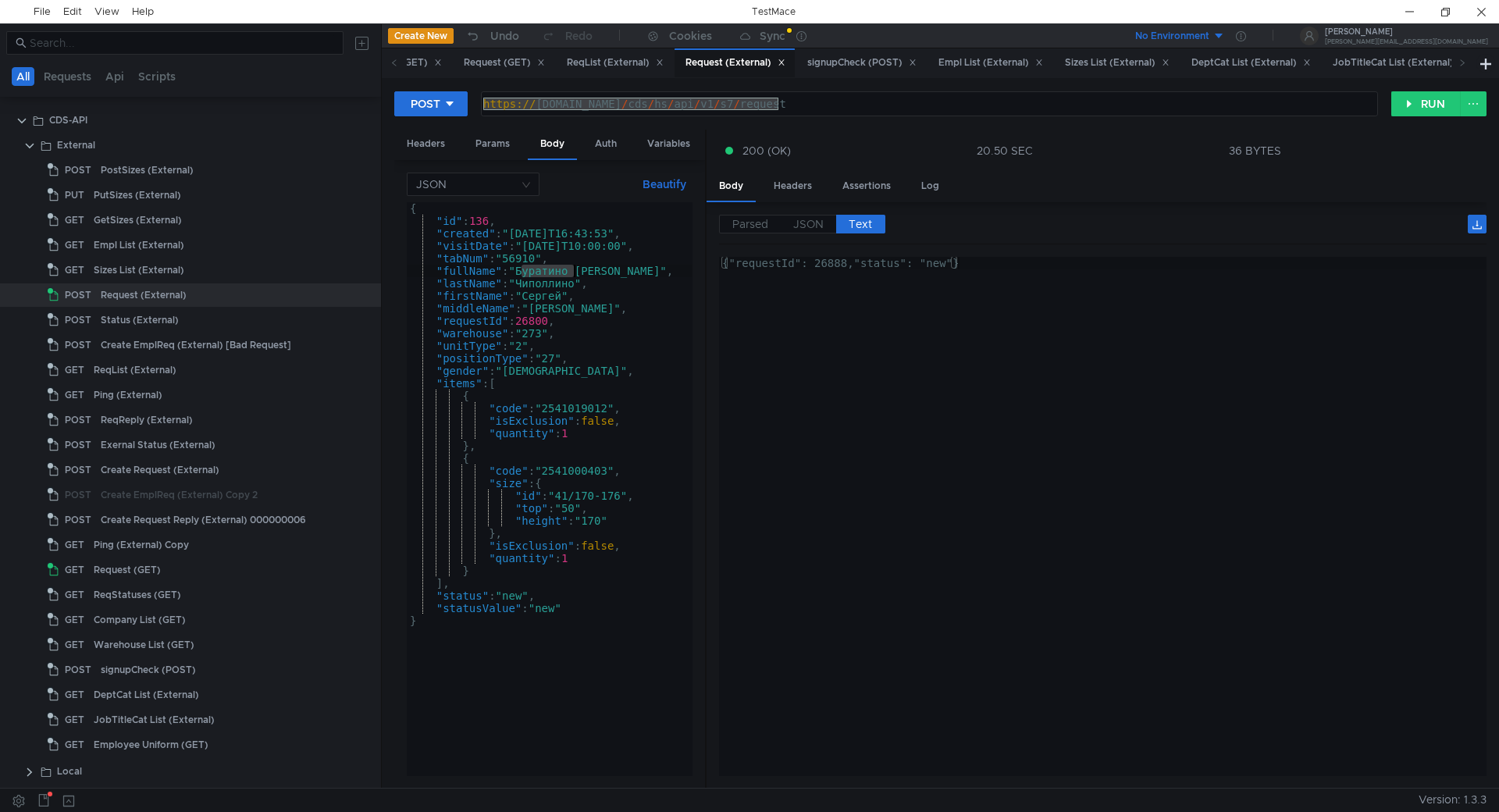
click at [563, 277] on div "{ "id" : 136 , "created" : "2025-08-22T16:43:53" , "visitDate" : "2025-08-27T10…" at bounding box center [550, 501] width 285 height 598
click at [572, 288] on div "{ "id" : 136 , "created" : "2025-08-22T16:43:53" , "visitDate" : "2025-08-27T10…" at bounding box center [550, 501] width 285 height 598
click at [568, 300] on div "{ "id" : 136 , "created" : "2025-08-22T16:43:53" , "visitDate" : "2025-08-27T10…" at bounding box center [550, 501] width 285 height 598
click at [565, 310] on div "{ "id" : 136 , "created" : "2025-08-22T16:43:53" , "visitDate" : "2025-08-27T10…" at bounding box center [550, 501] width 285 height 598
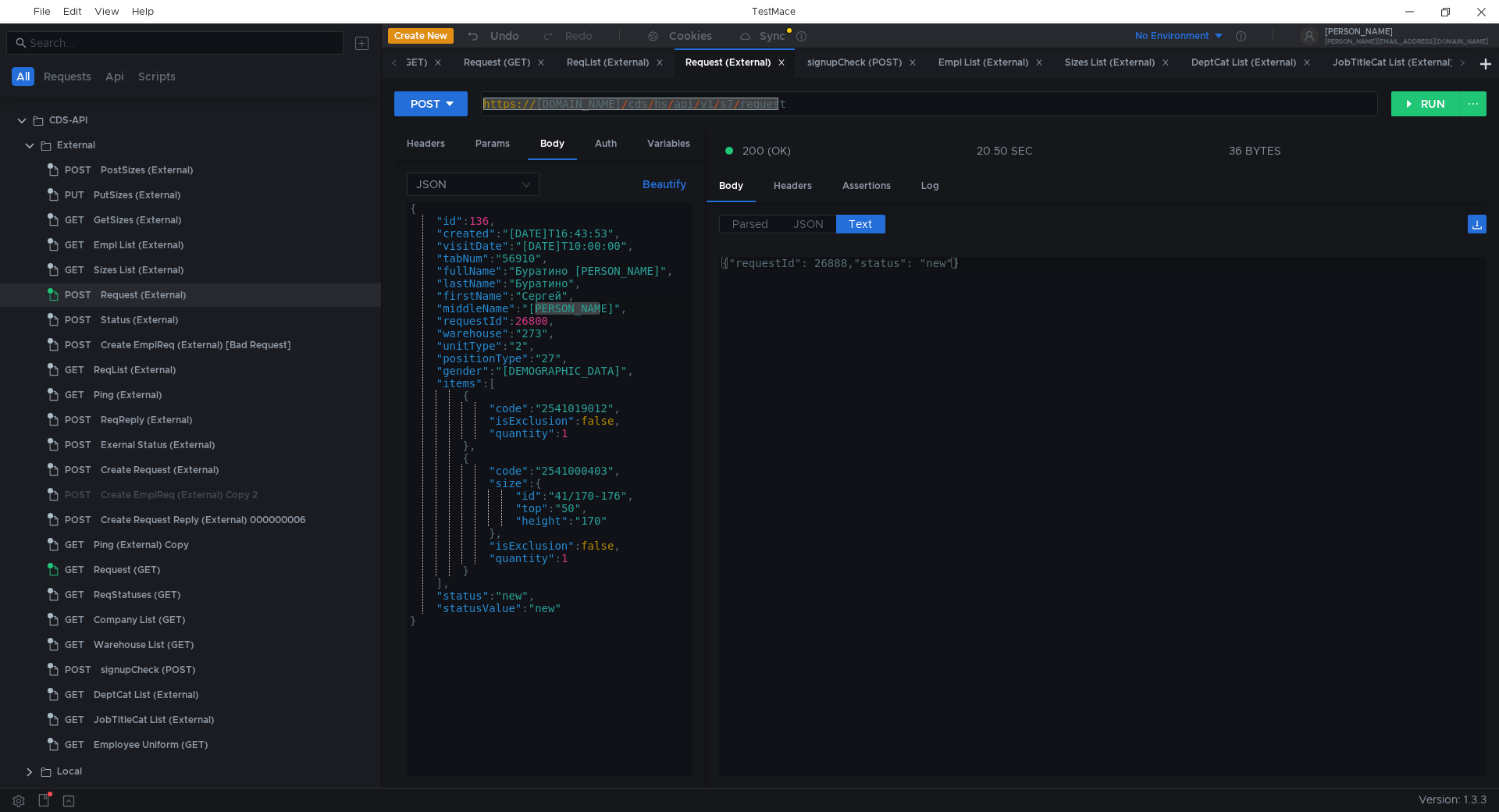
click at [565, 310] on div "{ "id" : 136 , "created" : "2025-08-22T16:43:53" , "visitDate" : "2025-08-27T10…" at bounding box center [550, 501] width 285 height 598
click at [550, 296] on div "{ "id" : 136 , "created" : "2025-08-22T16:43:53" , "visitDate" : "2025-08-27T10…" at bounding box center [550, 501] width 285 height 598
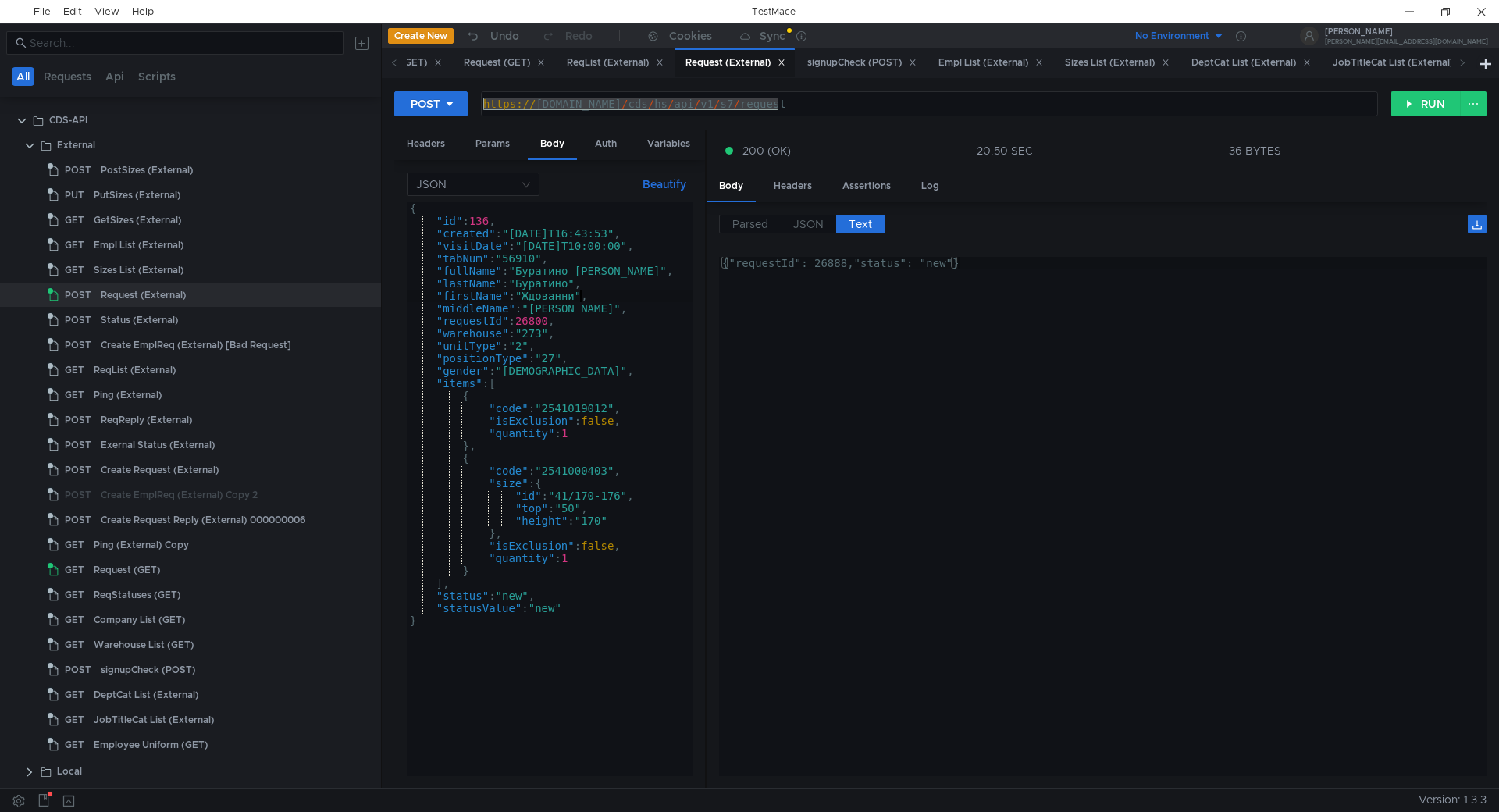
scroll to position [0, 13]
click at [596, 266] on div "{ "id" : 136 , "created" : "2025-08-22T16:43:53" , "visitDate" : "2025-08-27T10…" at bounding box center [550, 501] width 285 height 598
click at [641, 333] on div "{ "id" : 136 , "created" : "2025-08-22T16:43:53" , "visitDate" : "2025-08-27T10…" at bounding box center [550, 501] width 285 height 598
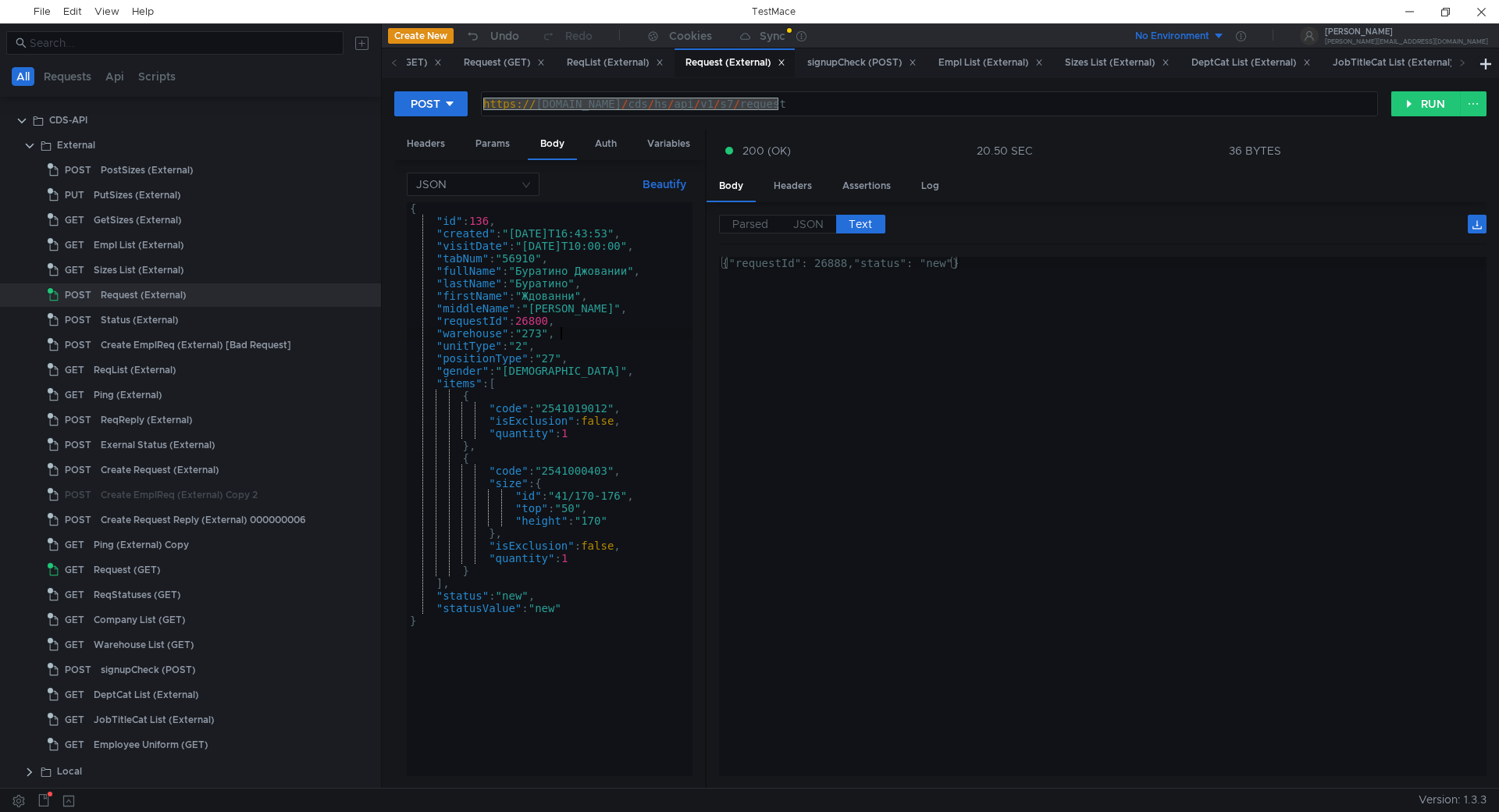
scroll to position [0, 10]
type textarea ""warehouse": "273","
click at [1436, 108] on button "RUN" at bounding box center [1426, 104] width 69 height 25
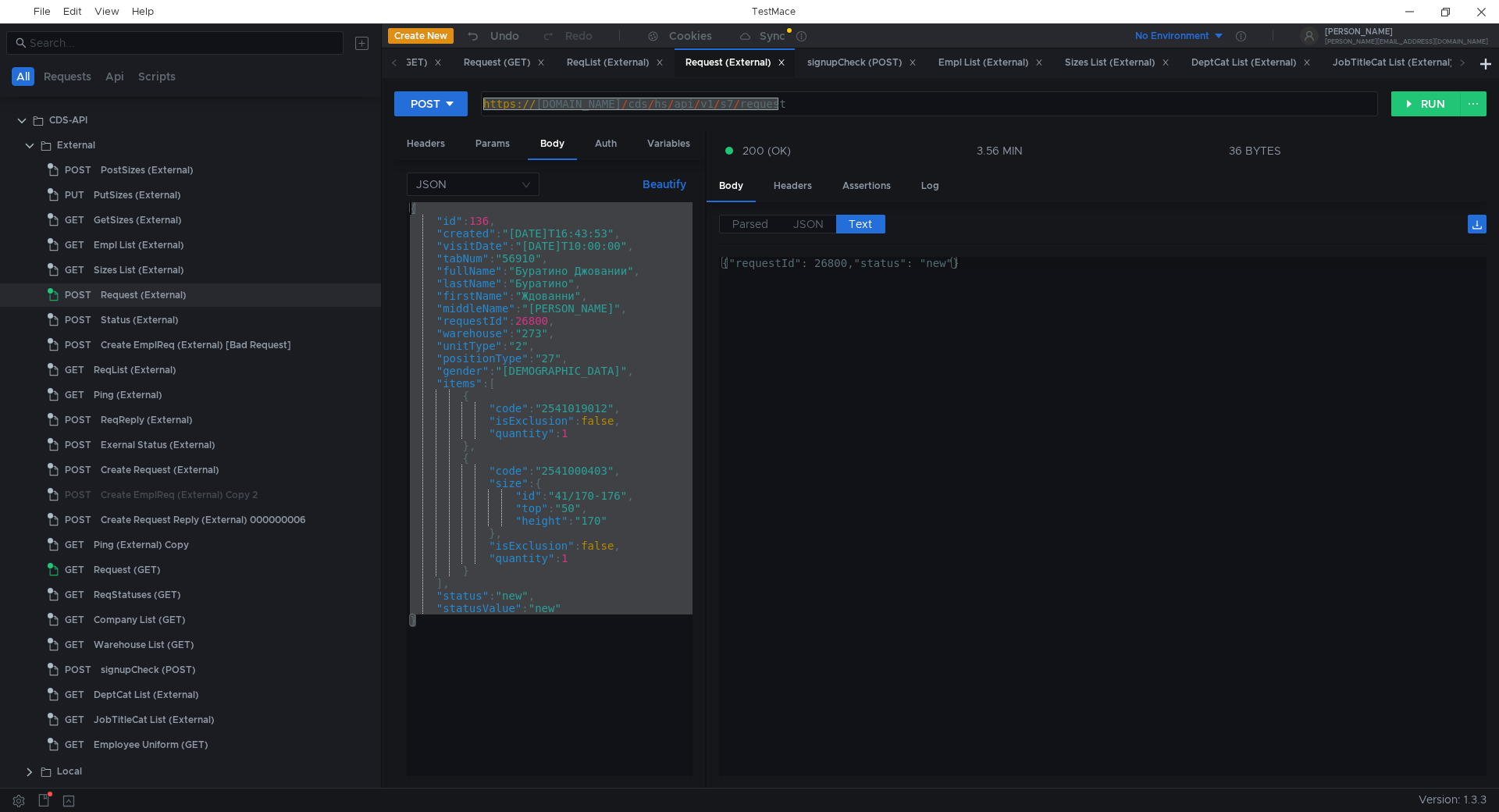
drag, startPoint x: 434, startPoint y: 613, endPoint x: 364, endPoint y: 107, distance: 510.8
click at [364, 107] on as-split "All Requests Api Scripts Project Cloud Project SyncMaestro POST Ping POST Add E…" at bounding box center [749, 405] width 1499 height 764
type textarea "{ "id": 136,"
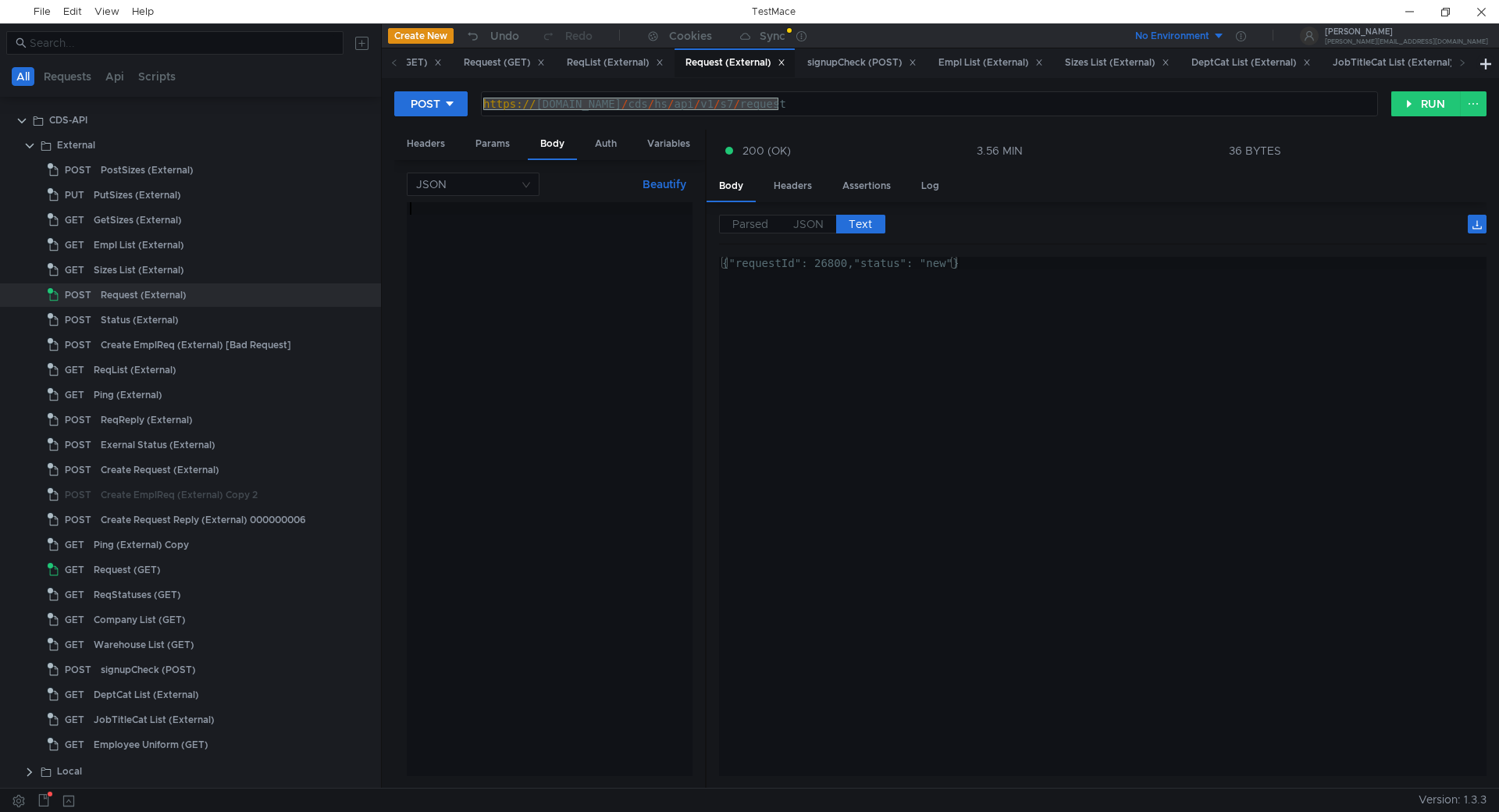
paste textarea "}"
type textarea "}"
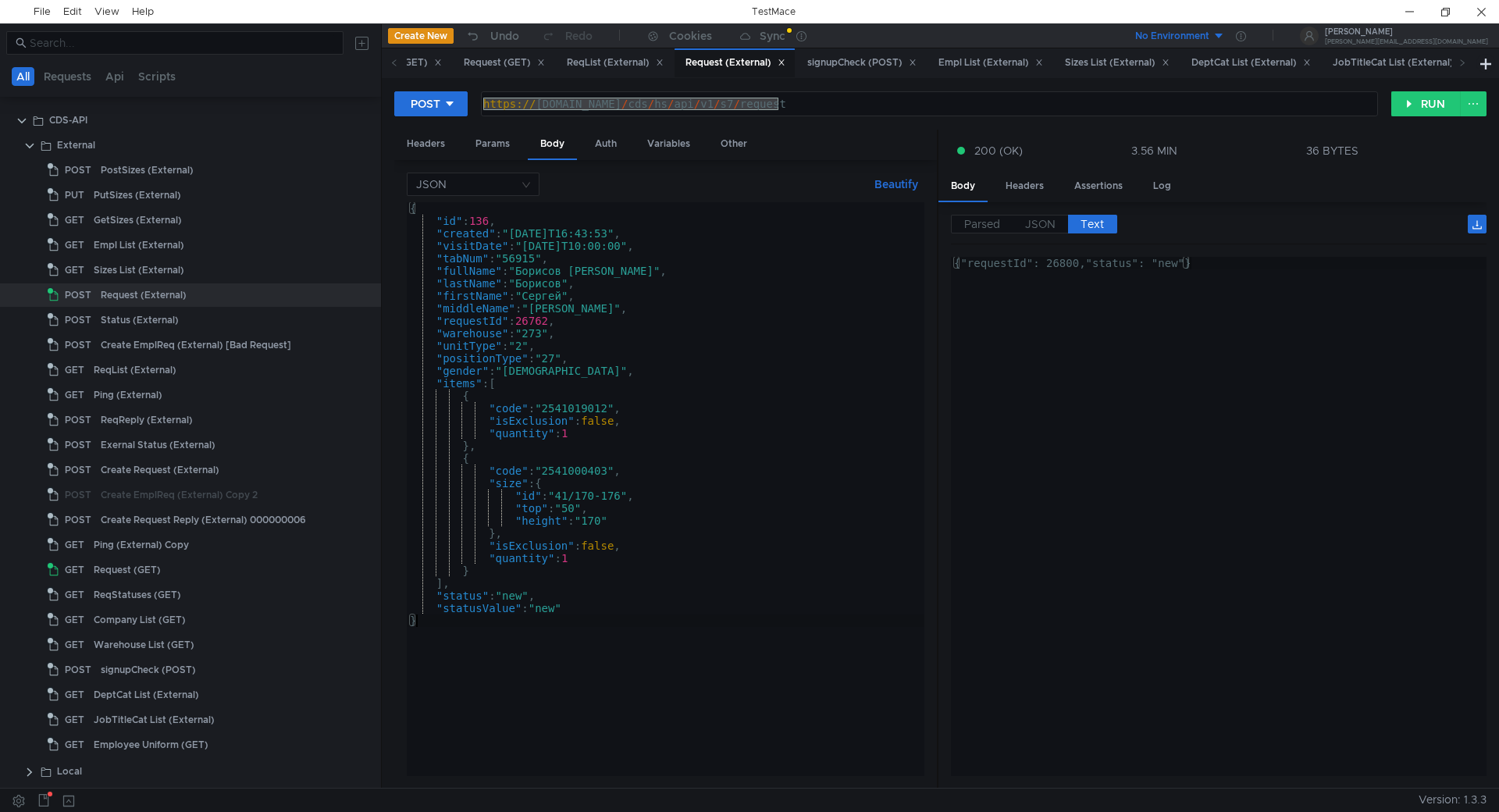
drag, startPoint x: 705, startPoint y: 345, endPoint x: 937, endPoint y: 378, distance: 234.3
click at [937, 378] on div at bounding box center [938, 459] width 2 height 660
click at [1432, 107] on button "RUN" at bounding box center [1426, 104] width 69 height 25
click at [1040, 220] on span "JSON" at bounding box center [1040, 224] width 31 height 14
click at [1408, 6] on div at bounding box center [1409, 12] width 36 height 24
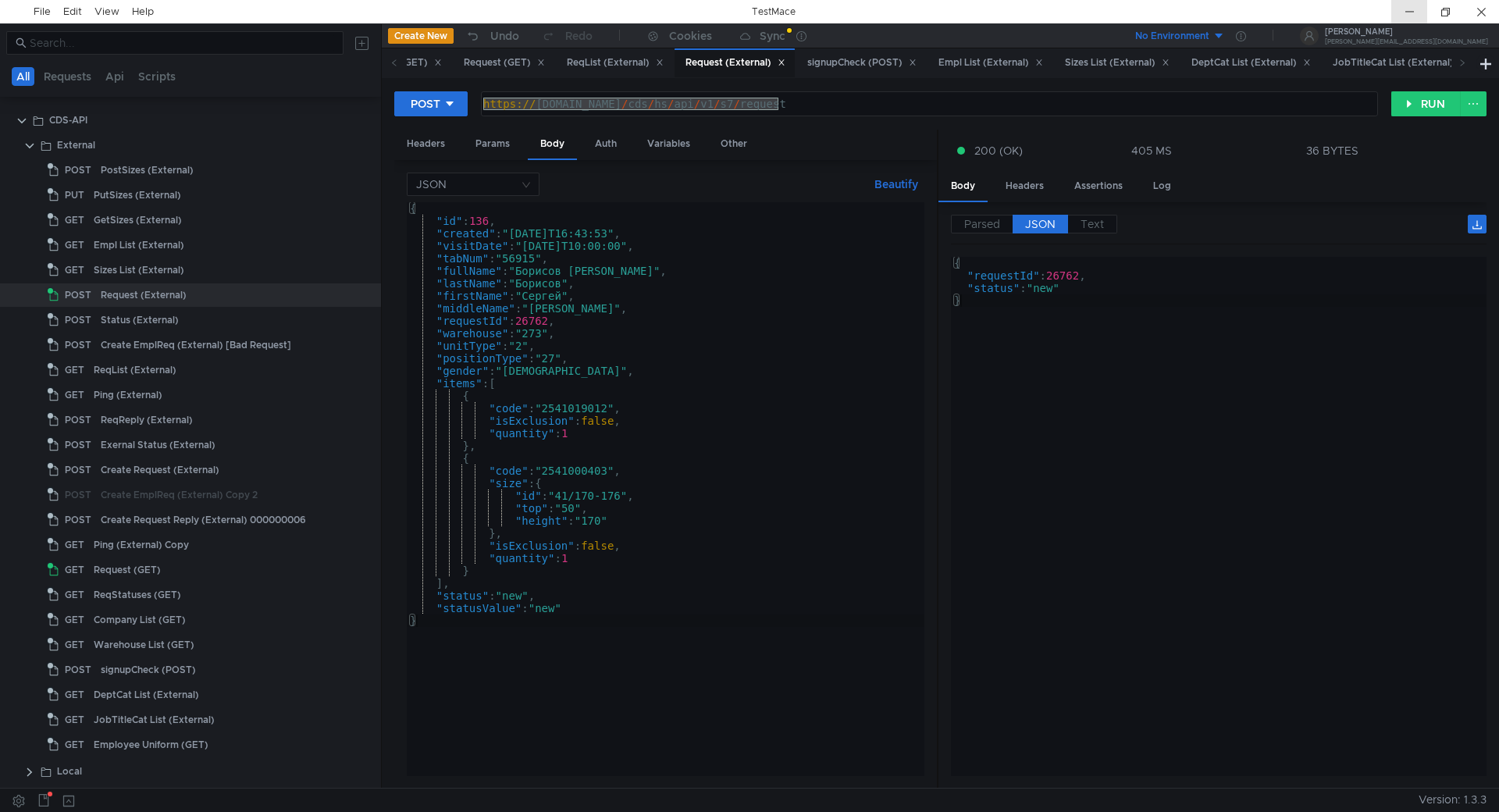
click at [1407, 14] on div at bounding box center [1409, 12] width 36 height 24
